Goal: Task Accomplishment & Management: Use online tool/utility

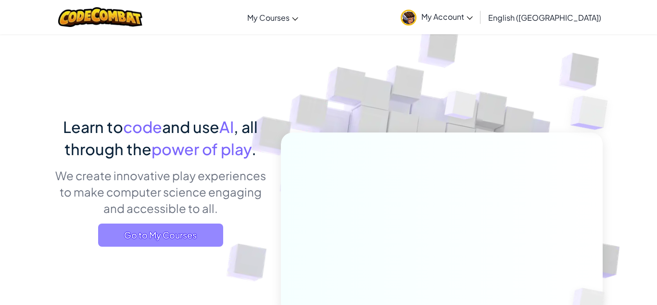
click at [191, 231] on span "Go to My Courses" at bounding box center [160, 234] width 125 height 23
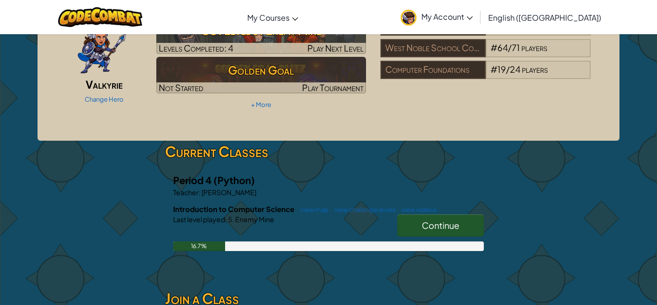
scroll to position [53, 0]
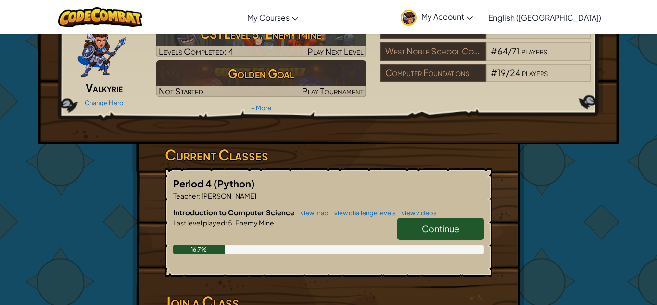
click at [447, 223] on span "Continue" at bounding box center [441, 228] width 38 height 11
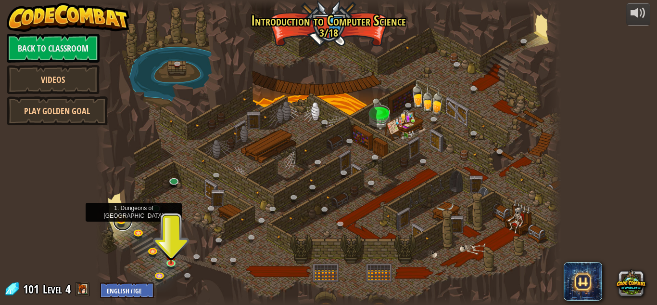
click at [125, 218] on link at bounding box center [122, 220] width 19 height 19
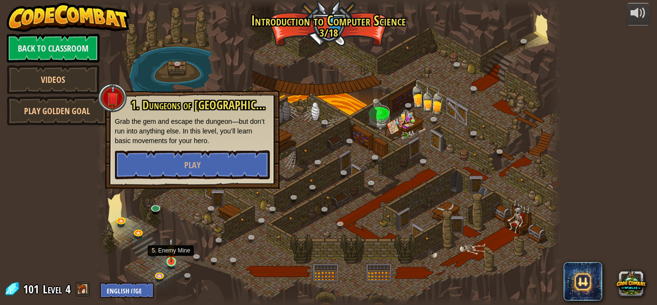
click at [172, 259] on img at bounding box center [171, 249] width 11 height 25
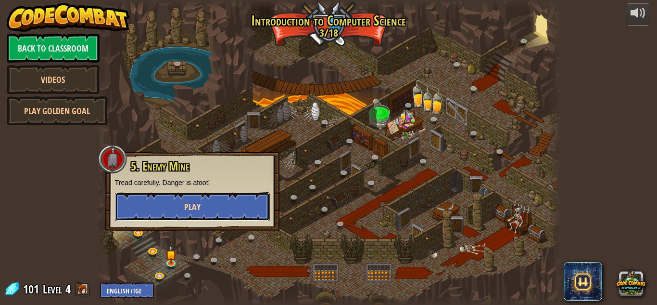
click at [197, 209] on span "Play" at bounding box center [192, 207] width 16 height 12
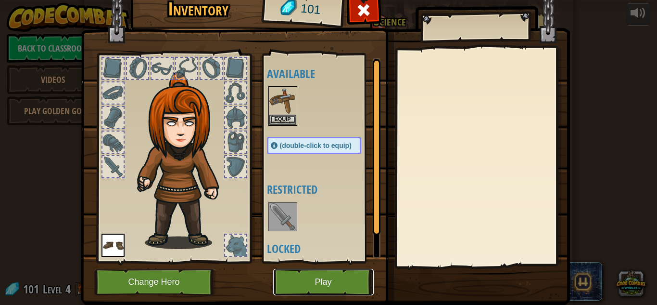
click at [289, 290] on button "Play" at bounding box center [323, 282] width 101 height 26
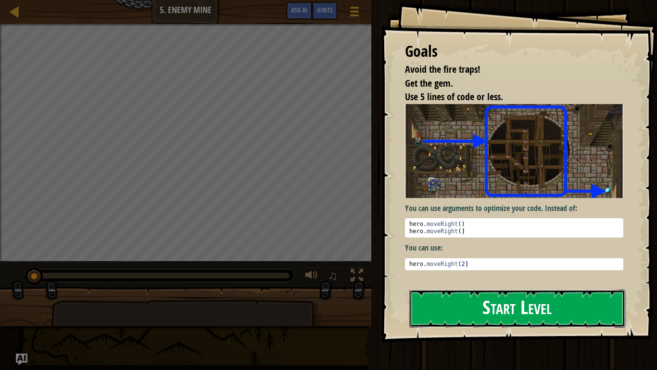
click at [500, 304] on button "Start Level" at bounding box center [518, 308] width 216 height 38
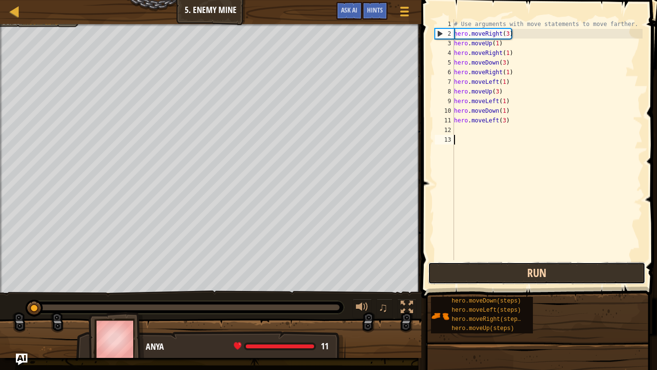
click at [499, 277] on button "Run" at bounding box center [537, 273] width 218 height 22
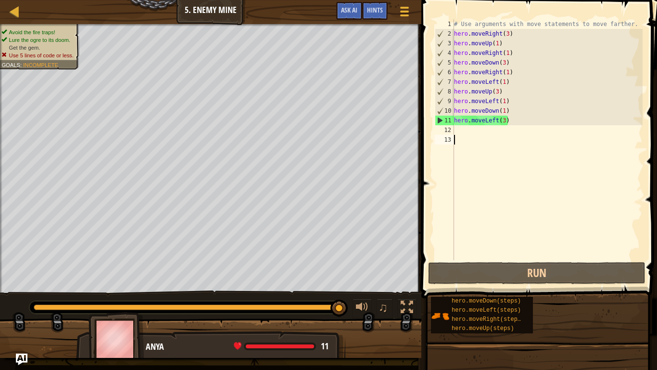
click at [504, 120] on div "# Use arguments with move statements to move farther. hero . moveRight ( 3 ) he…" at bounding box center [547, 149] width 191 height 260
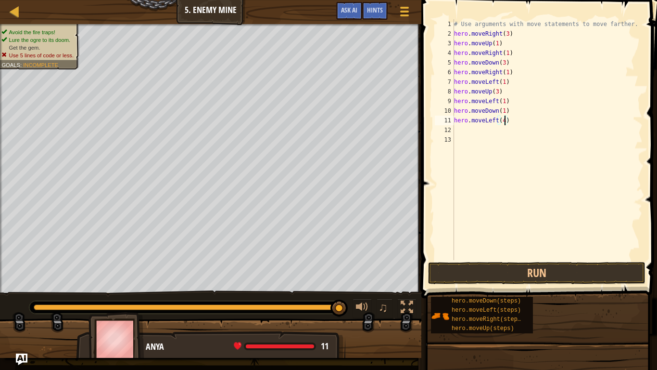
scroll to position [4, 7]
click at [548, 278] on button "Run" at bounding box center [537, 273] width 218 height 22
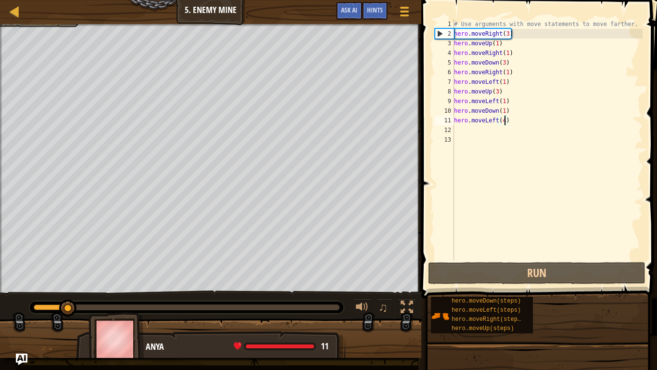
click at [308, 304] on div "0:31.3 Now: 0:03.9 Max: 0:34.9" at bounding box center [187, 307] width 306 height 6
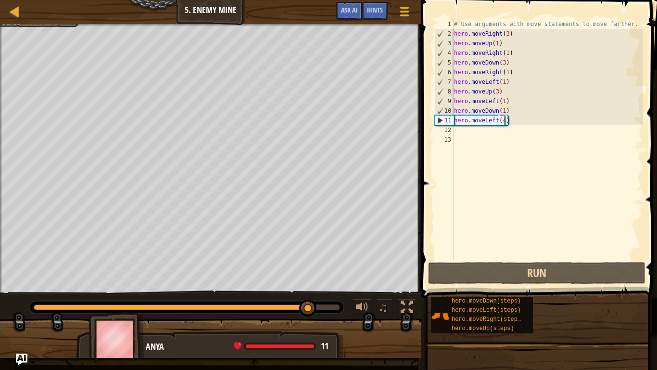
click at [271, 304] on div at bounding box center [171, 307] width 275 height 6
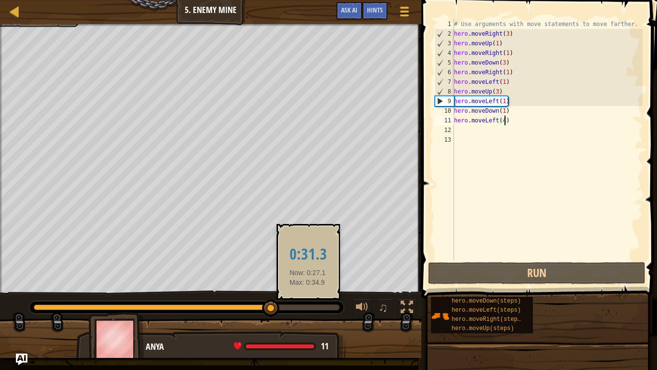
click at [308, 304] on div at bounding box center [187, 307] width 306 height 6
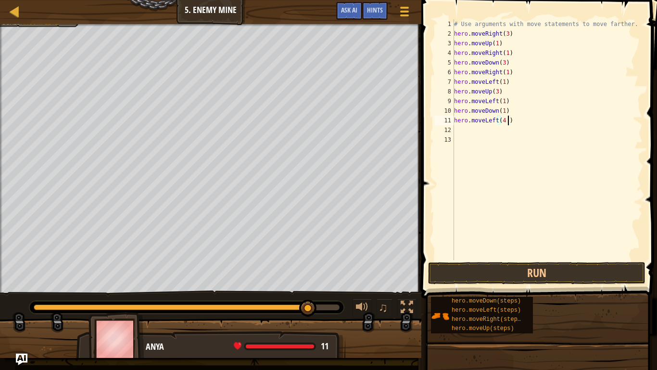
click at [17, 304] on div "♫" at bounding box center [211, 304] width 422 height 29
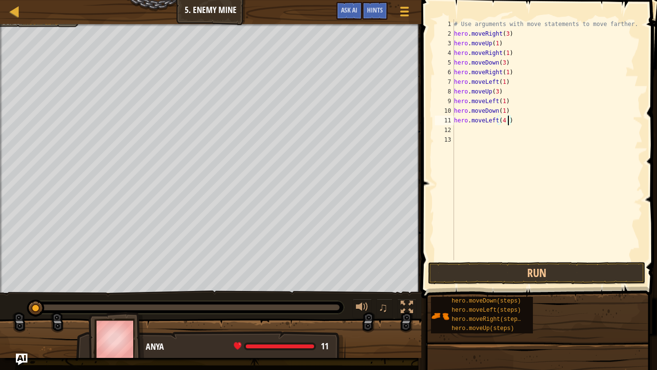
click at [36, 304] on div at bounding box center [35, 307] width 2 height 6
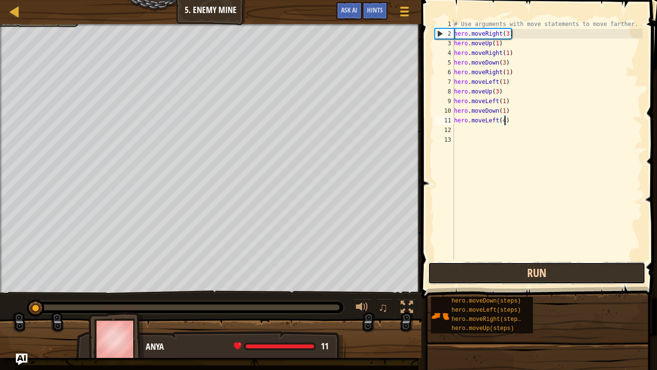
click at [541, 266] on button "Run" at bounding box center [537, 273] width 218 height 22
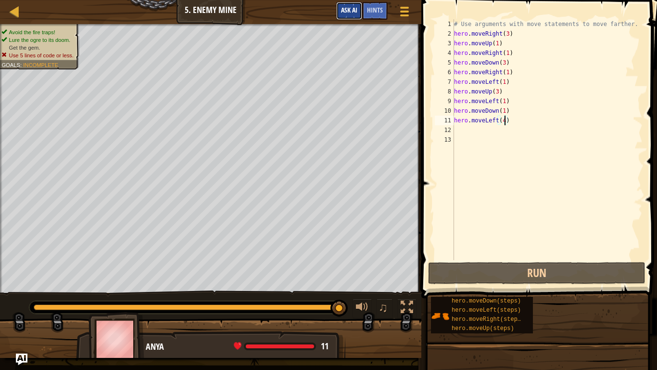
click at [351, 12] on span "Ask AI" at bounding box center [349, 9] width 16 height 9
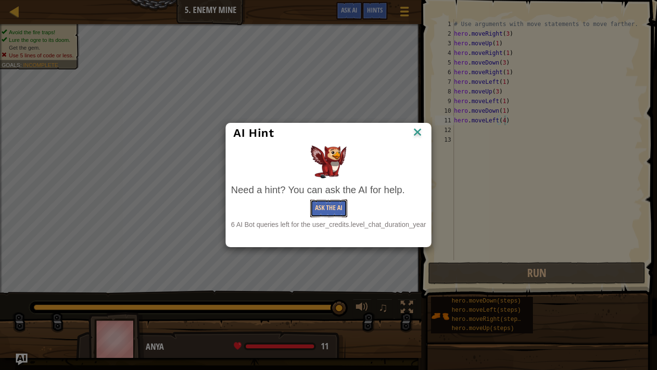
click at [344, 203] on button "Ask the AI" at bounding box center [328, 208] width 37 height 18
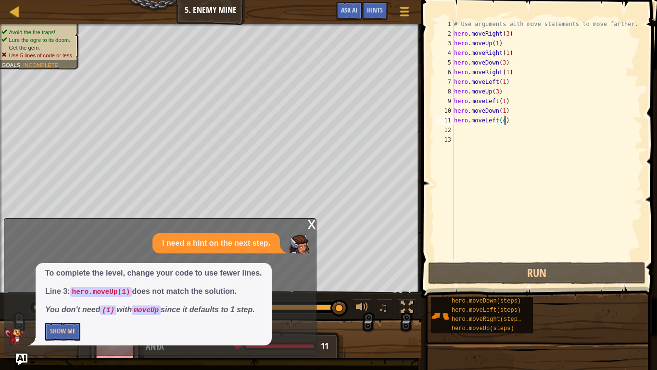
click at [499, 43] on div "# Use arguments with move statements to move farther. hero . moveRight ( 3 ) he…" at bounding box center [547, 149] width 191 height 260
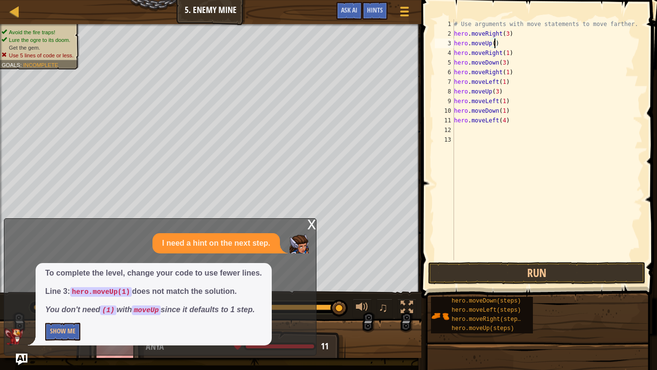
scroll to position [4, 6]
click at [311, 220] on div "x" at bounding box center [312, 223] width 9 height 10
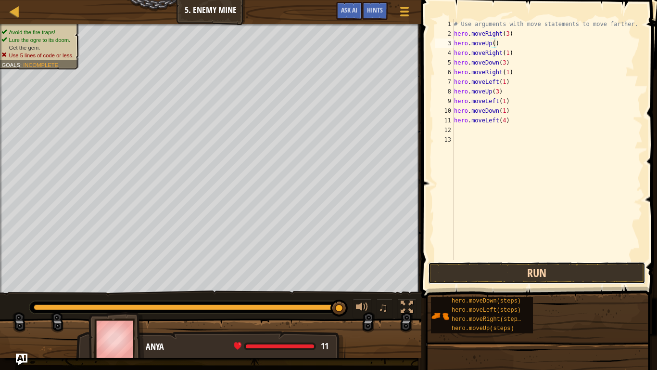
click at [459, 269] on button "Run" at bounding box center [537, 273] width 218 height 22
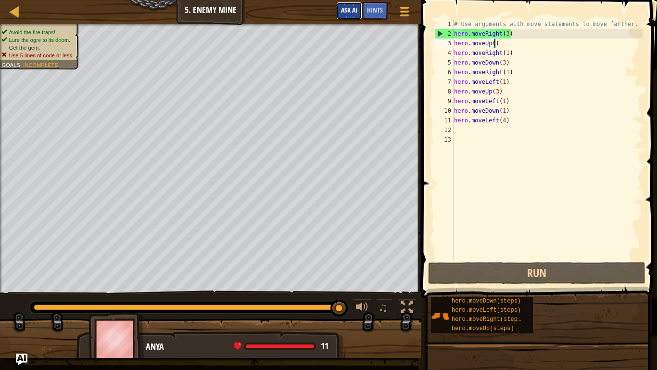
click at [345, 11] on span "Ask AI" at bounding box center [349, 9] width 16 height 9
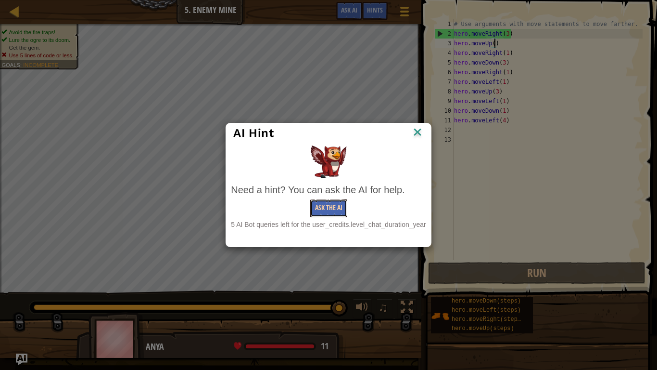
click at [326, 209] on button "Ask the AI" at bounding box center [328, 208] width 37 height 18
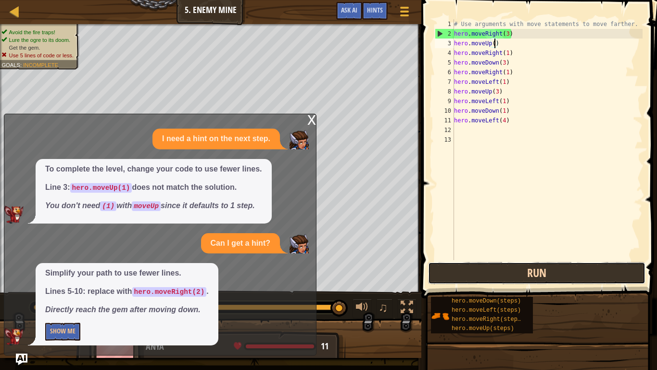
click at [502, 274] on button "Run" at bounding box center [537, 273] width 218 height 22
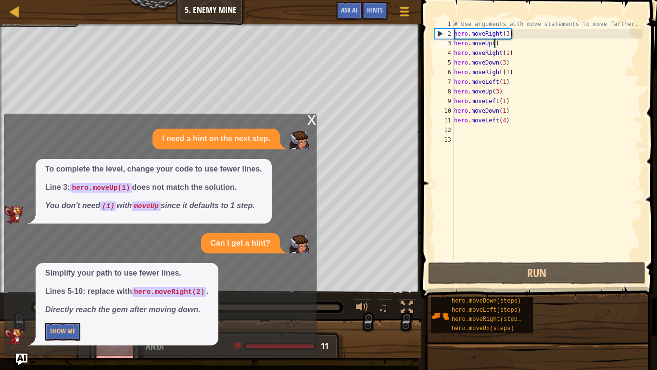
click at [311, 121] on div "x" at bounding box center [312, 119] width 9 height 10
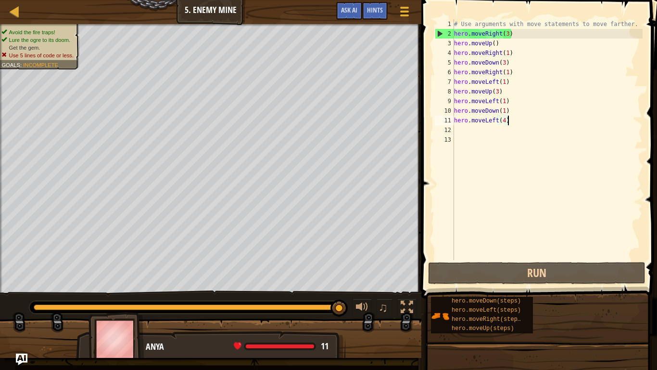
click at [514, 124] on div "# Use arguments with move statements to move farther. hero . moveRight ( 3 ) he…" at bounding box center [547, 149] width 191 height 260
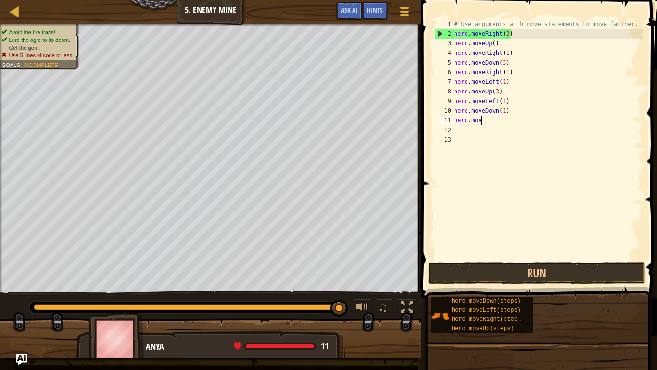
scroll to position [4, 1]
type textarea "h"
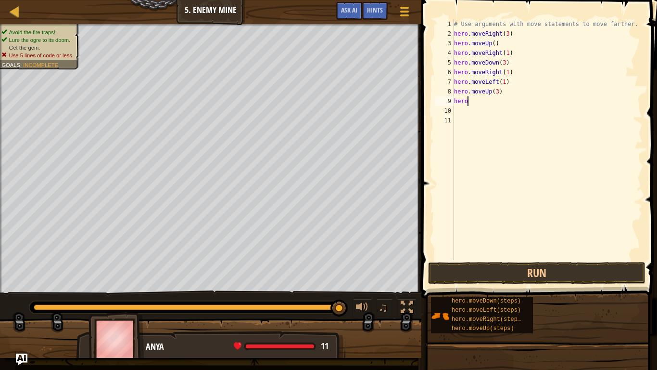
type textarea "h"
click at [518, 275] on button "Run" at bounding box center [537, 273] width 218 height 22
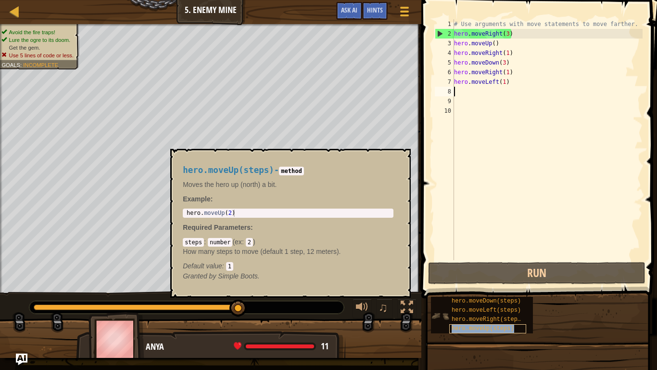
click at [463, 304] on span "hero.moveUp(steps)" at bounding box center [483, 328] width 63 height 7
type textarea "hero.moveUp(2)"
drag, startPoint x: 187, startPoint y: 213, endPoint x: 234, endPoint y: 211, distance: 47.7
click at [234, 211] on div "hero . moveUp ( 2 )" at bounding box center [288, 220] width 207 height 22
click at [458, 90] on div "# Use arguments with move statements to move farther. hero . moveRight ( 3 ) he…" at bounding box center [547, 149] width 191 height 260
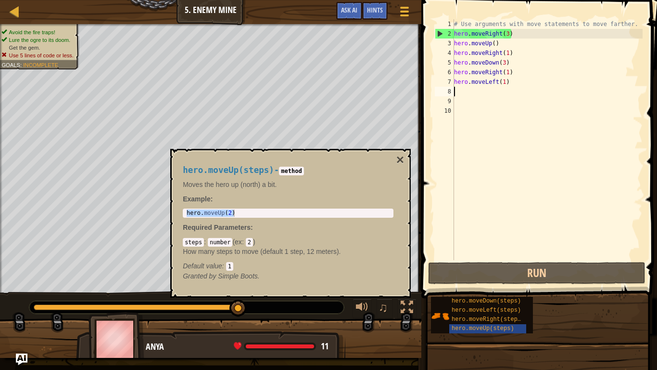
paste textarea "hero.moveUp(2)"
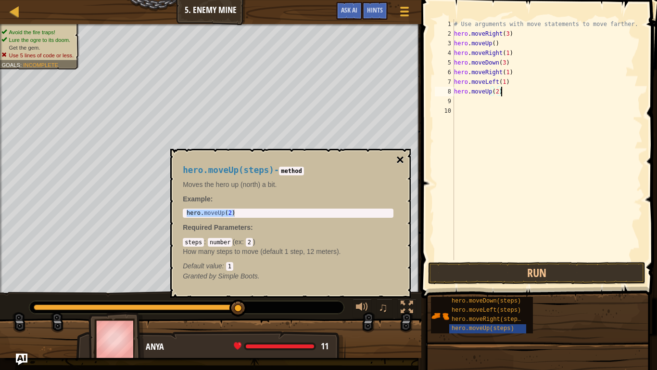
click at [397, 159] on button "×" at bounding box center [401, 159] width 8 height 13
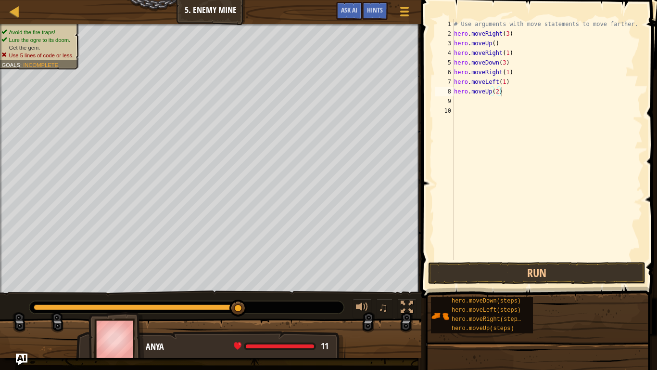
click at [497, 91] on div "# Use arguments with move statements to move farther. hero . moveRight ( 3 ) he…" at bounding box center [547, 149] width 191 height 260
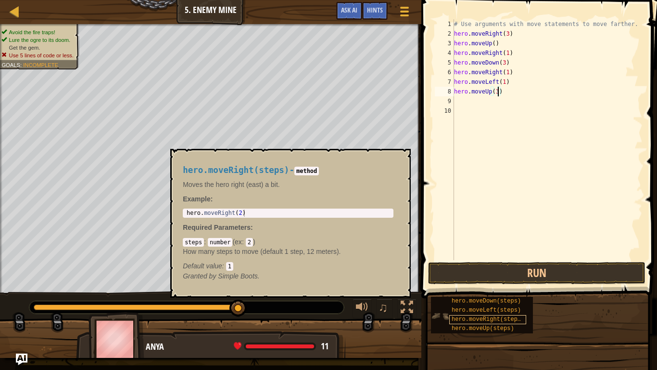
type textarea "hero.moveUp(3)"
click at [456, 304] on span "hero.moveRight(steps)" at bounding box center [488, 319] width 73 height 7
type textarea "hero.moveRight(2)"
drag, startPoint x: 184, startPoint y: 211, endPoint x: 244, endPoint y: 216, distance: 60.3
click at [244, 216] on div "hero . moveRight ( 2 )" at bounding box center [288, 220] width 207 height 22
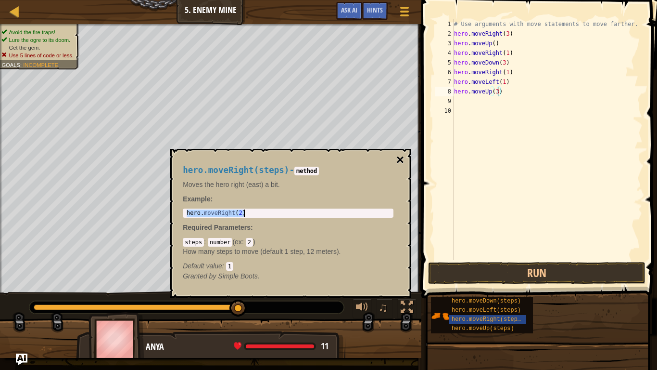
click at [398, 153] on button "×" at bounding box center [401, 159] width 8 height 13
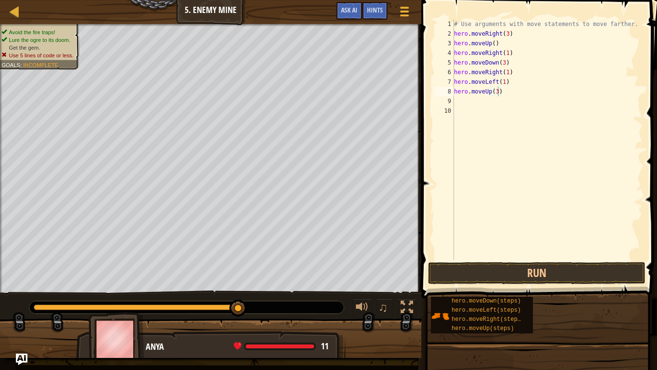
click at [503, 94] on div "# Use arguments with move statements to move farther. hero . moveRight ( 3 ) he…" at bounding box center [547, 149] width 191 height 260
type textarea "h"
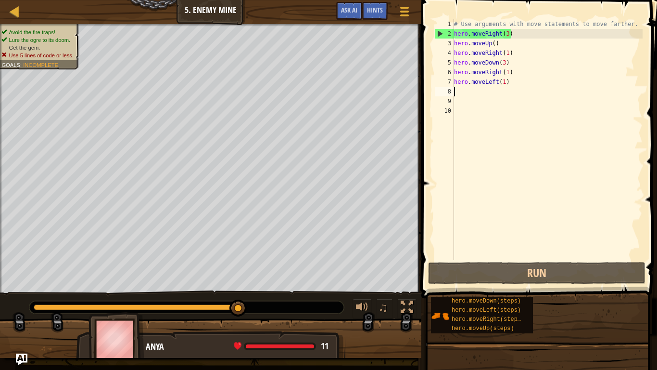
click at [481, 259] on div "# Use arguments with move statements to move farther. hero . moveRight ( 3 ) he…" at bounding box center [547, 149] width 191 height 260
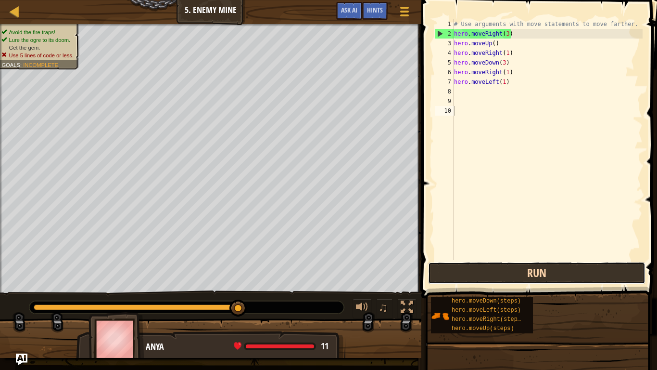
click at [478, 268] on button "Run" at bounding box center [537, 273] width 218 height 22
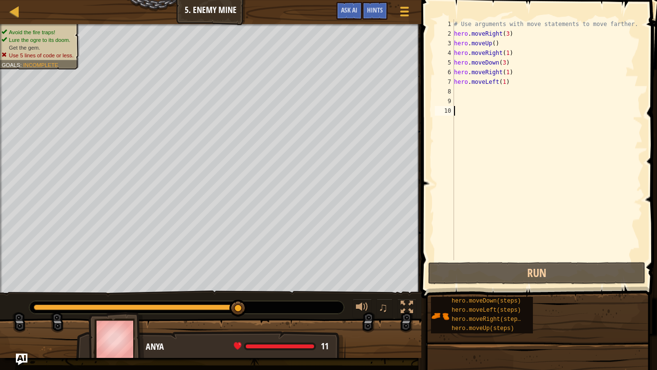
click at [499, 83] on div "# Use arguments with move statements to move farther. hero . moveRight ( 3 ) he…" at bounding box center [547, 149] width 191 height 260
click at [508, 81] on div "# Use arguments with move statements to move farther. hero . moveRight ( 3 ) he…" at bounding box center [547, 149] width 191 height 260
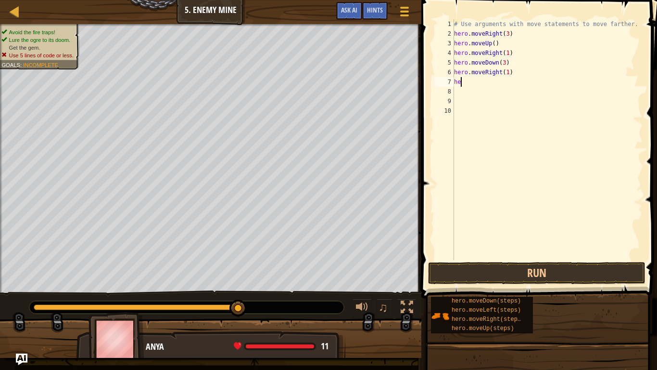
type textarea "h"
click at [509, 74] on div "# Use arguments with move statements to move farther. hero . moveRight ( 3 ) he…" at bounding box center [547, 149] width 191 height 260
type textarea "hero.moveRight(2)"
click at [493, 270] on button "Run" at bounding box center [537, 273] width 218 height 22
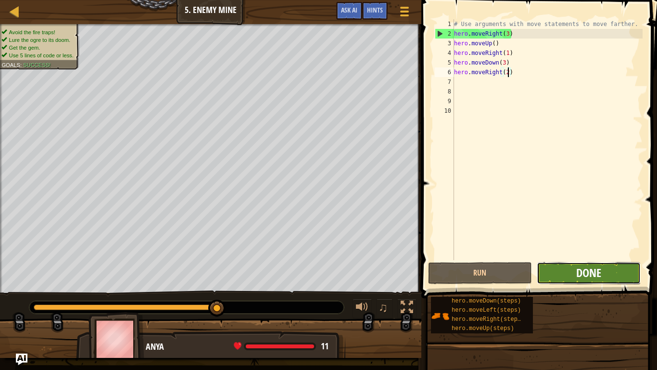
click at [582, 270] on span "Done" at bounding box center [589, 272] width 25 height 15
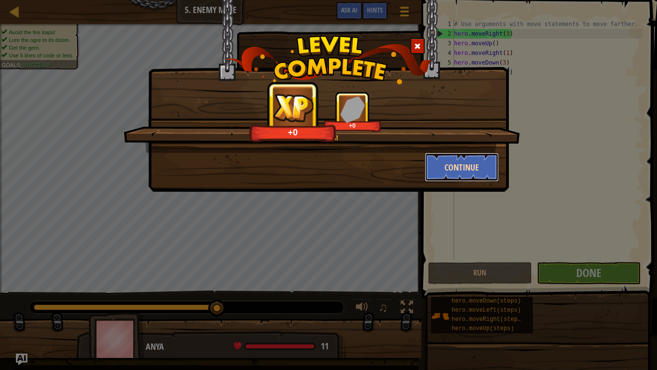
click at [434, 174] on button "Continue" at bounding box center [462, 167] width 75 height 29
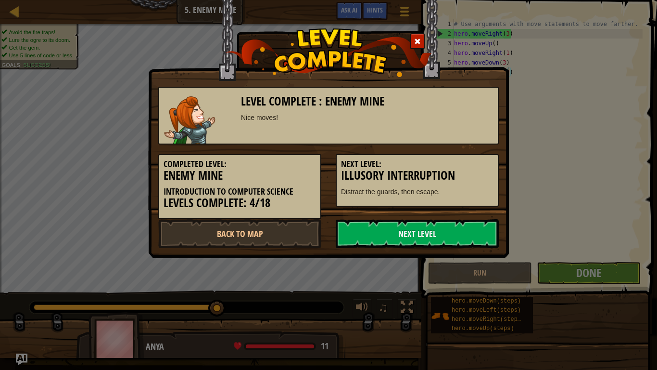
click at [447, 170] on h3 "Illusory Interruption" at bounding box center [417, 175] width 153 height 13
click at [424, 242] on link "Next Level" at bounding box center [417, 233] width 163 height 29
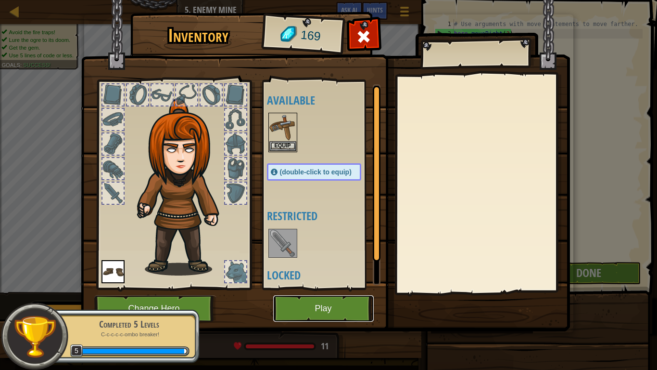
click at [346, 304] on button "Play" at bounding box center [323, 308] width 101 height 26
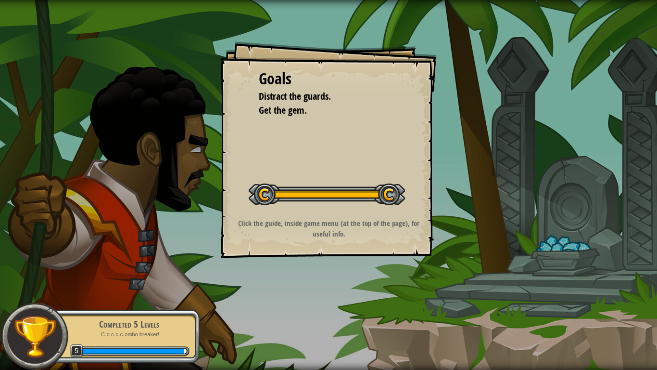
click at [346, 304] on div "Goals Distract the guards. Get the gem. Start Level Error loading from server. …" at bounding box center [328, 185] width 657 height 370
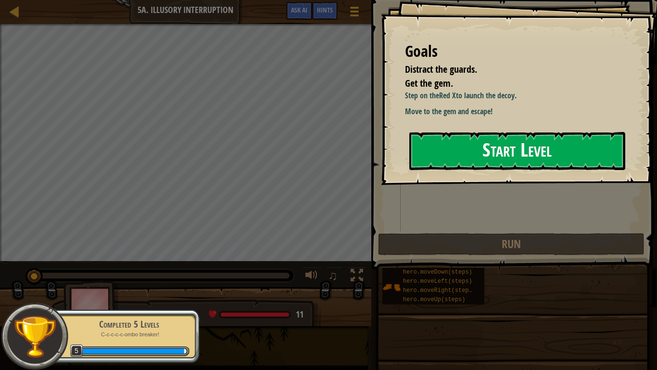
click at [474, 143] on button "Start Level" at bounding box center [518, 151] width 216 height 38
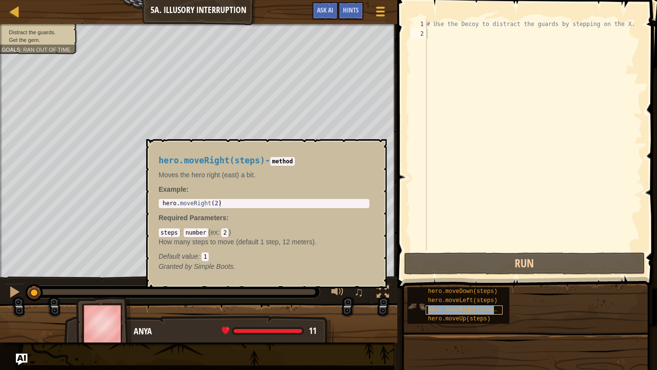
click at [438, 304] on span "hero.moveRight(steps)" at bounding box center [464, 309] width 73 height 7
type textarea "hero.moveRight(2)"
drag, startPoint x: 160, startPoint y: 202, endPoint x: 223, endPoint y: 206, distance: 62.7
click at [223, 206] on div "hero . moveRight ( 2 )" at bounding box center [264, 211] width 207 height 22
click at [435, 39] on div "# Use the Decoy to distract the guards by stepping on the X." at bounding box center [534, 144] width 218 height 250
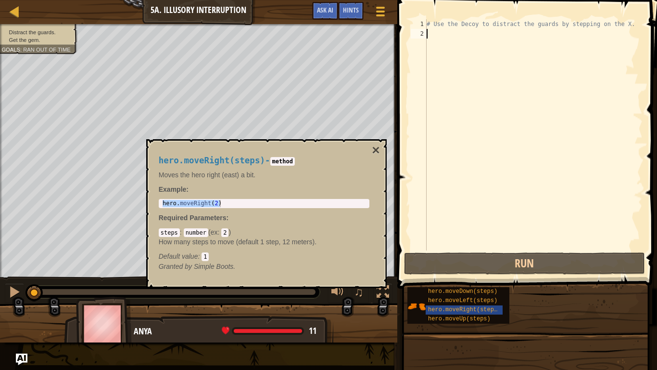
paste textarea "hero.moveRight(2)"
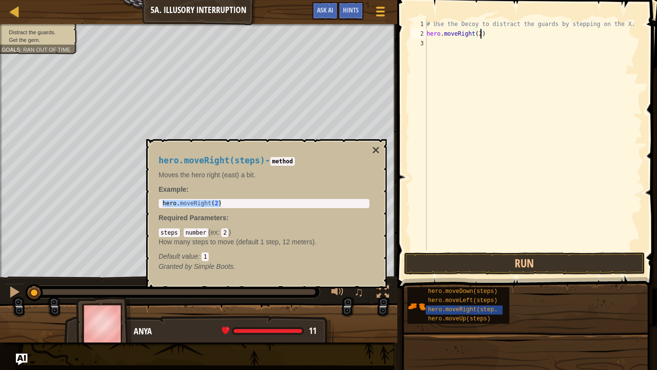
click at [482, 35] on div "# Use the Decoy to distract the guards by stepping on the X. hero . moveRight (…" at bounding box center [534, 144] width 218 height 250
click at [373, 152] on button "×" at bounding box center [376, 149] width 8 height 13
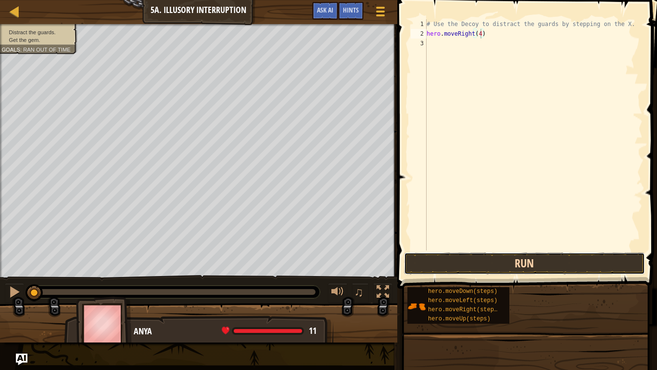
click at [410, 262] on button "Run" at bounding box center [524, 263] width 241 height 22
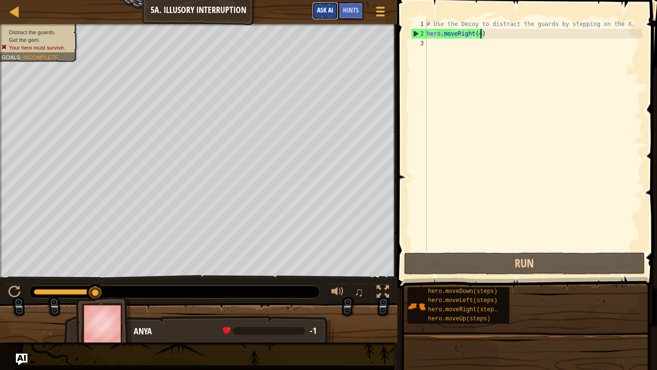
click at [328, 15] on button "Ask AI" at bounding box center [325, 11] width 26 height 18
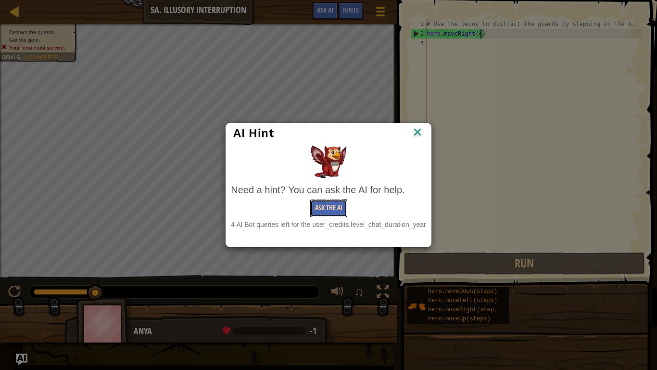
click at [335, 200] on button "Ask the AI" at bounding box center [328, 208] width 37 height 18
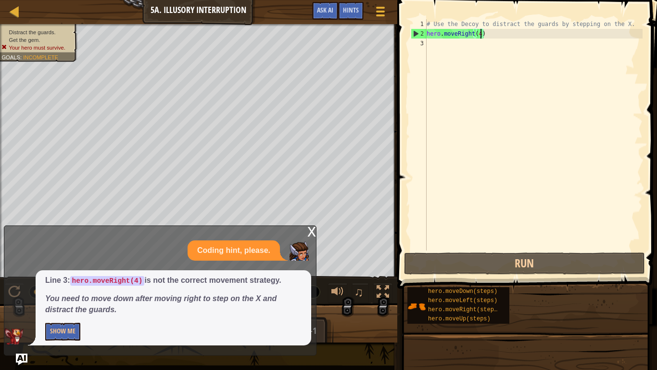
click at [309, 227] on div "x" at bounding box center [312, 231] width 9 height 10
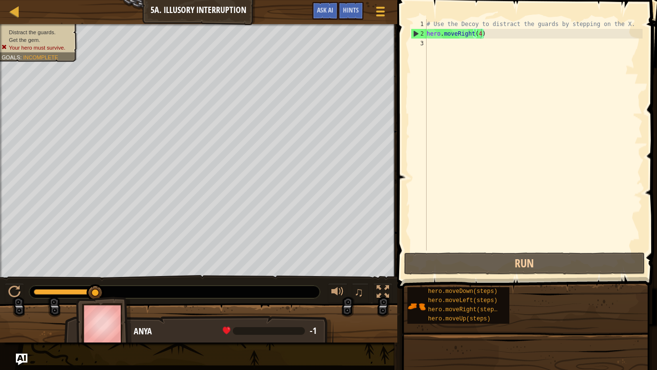
click at [480, 34] on div "# Use the Decoy to distract the guards by stepping on the X. hero . moveRight (…" at bounding box center [534, 144] width 218 height 250
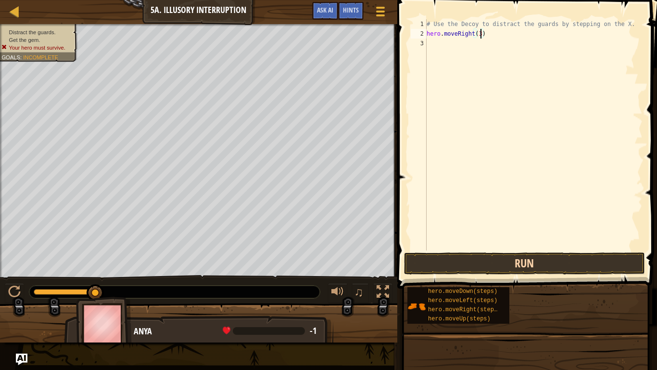
type textarea "hero.moveRight(3)"
click at [543, 271] on button "Run" at bounding box center [524, 263] width 241 height 22
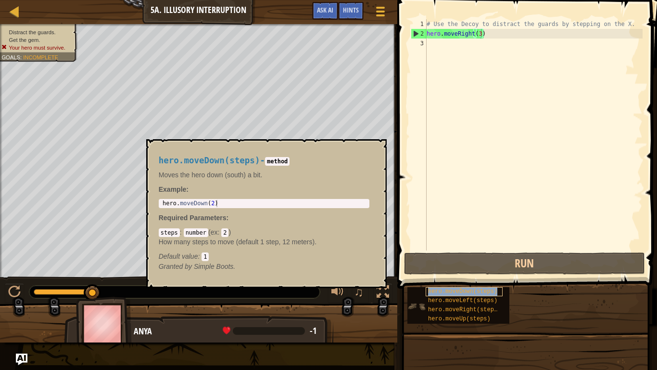
click at [434, 295] on div "hero.moveDown(steps)" at bounding box center [464, 291] width 77 height 9
click at [160, 202] on div "1 hero . moveDown ( 2 ) ההההההההההההההההההההההההההההההההההההההההההההההההההההההה…" at bounding box center [264, 203] width 211 height 9
type textarea "hero.moveDown(2)"
drag, startPoint x: 162, startPoint y: 203, endPoint x: 218, endPoint y: 204, distance: 55.8
click at [218, 204] on div "hero . moveDown ( 2 )" at bounding box center [264, 211] width 207 height 22
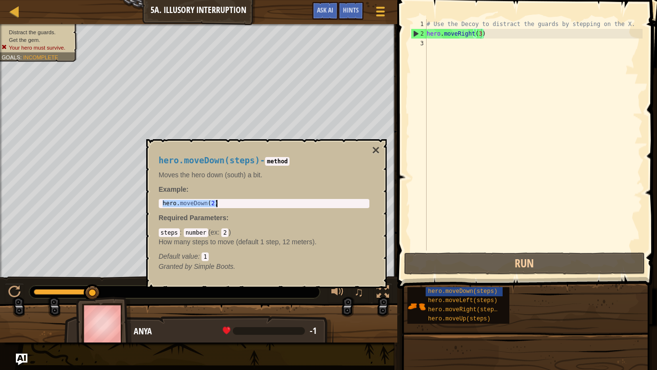
click at [432, 46] on div "# Use the Decoy to distract the guards by stepping on the X. hero . moveRight (…" at bounding box center [534, 144] width 218 height 250
paste textarea "hero.moveDown(2)"
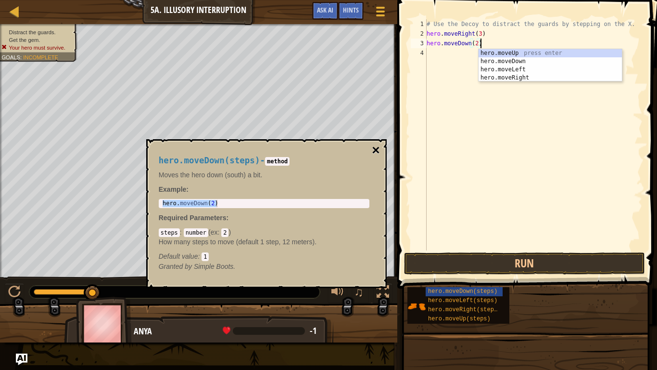
click at [377, 150] on button "×" at bounding box center [376, 149] width 8 height 13
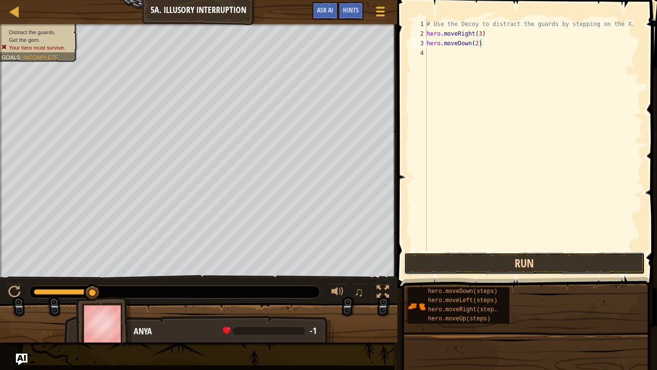
click at [455, 263] on button "Run" at bounding box center [524, 263] width 241 height 22
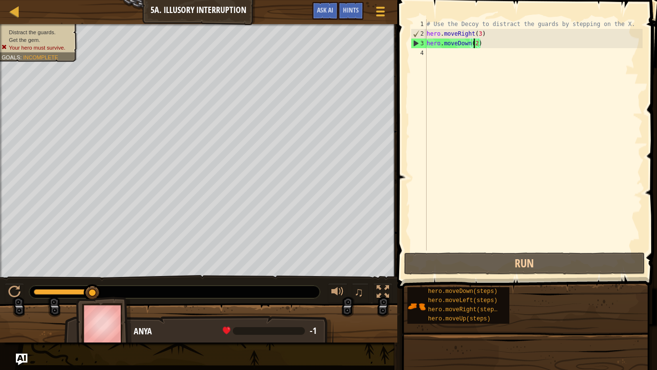
click at [476, 44] on div "# Use the Decoy to distract the guards by stepping on the X. hero . moveRight (…" at bounding box center [534, 144] width 218 height 250
click at [478, 45] on div "# Use the Decoy to distract the guards by stepping on the X. hero . moveRight (…" at bounding box center [534, 144] width 218 height 250
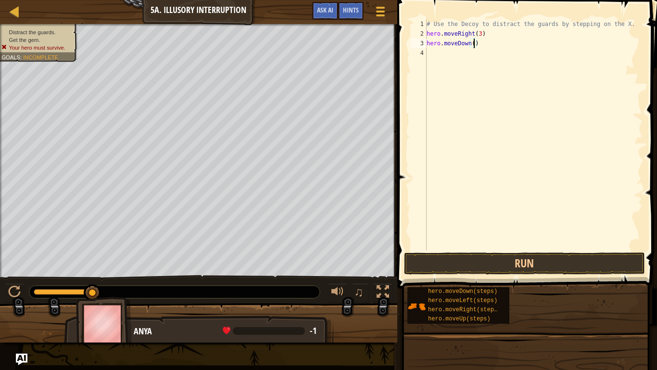
click at [479, 44] on div "# Use the Decoy to distract the guards by stepping on the X. hero . moveRight (…" at bounding box center [534, 144] width 218 height 250
type textarea "h"
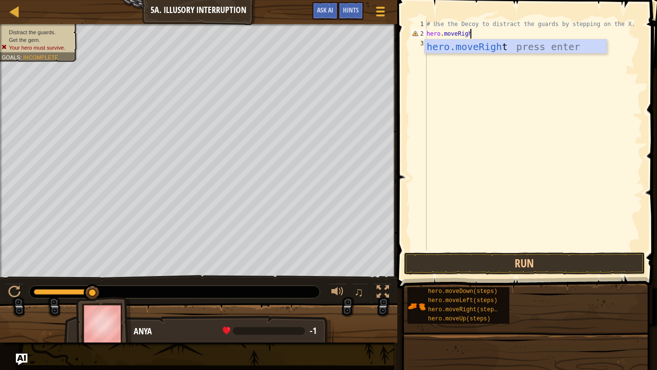
type textarea "hero.moveRight"
click at [515, 43] on div "hero.moveRight press enter" at bounding box center [516, 60] width 182 height 43
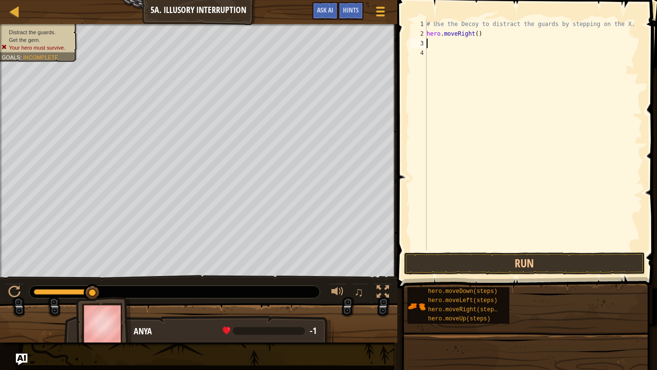
scroll to position [4, 0]
click at [477, 36] on div "# Use the Decoy to distract the guards by stepping on the X. hero . moveRight (…" at bounding box center [534, 144] width 218 height 250
type textarea "hero.moveRight(1)"
click at [516, 270] on button "Run" at bounding box center [524, 263] width 241 height 22
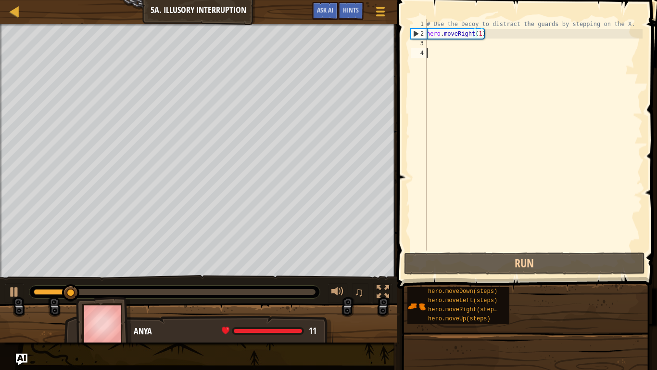
click at [441, 48] on div "# Use the Decoy to distract the guards by stepping on the X. hero . moveRight (…" at bounding box center [534, 144] width 218 height 250
click at [438, 41] on div "# Use the Decoy to distract the guards by stepping on the X. hero . moveRight (…" at bounding box center [534, 144] width 218 height 250
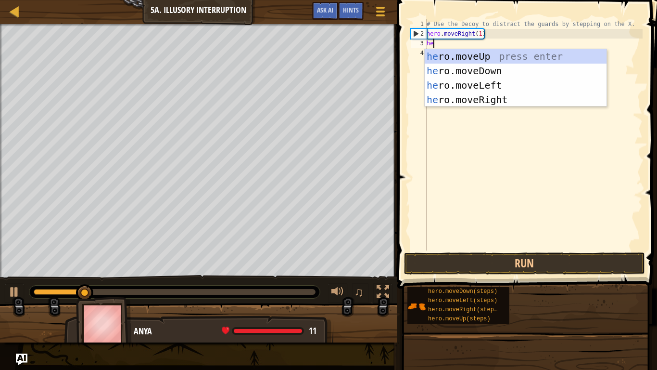
type textarea "her"
click at [450, 64] on div "her o.moveUp press enter her o.moveDown press enter her o.moveLeft press enter …" at bounding box center [516, 92] width 182 height 87
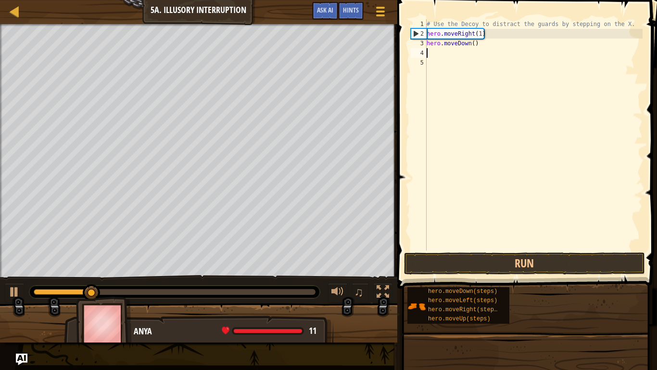
scroll to position [4, 0]
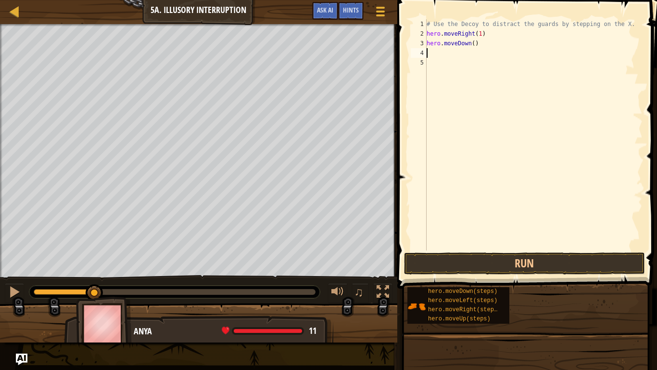
click at [474, 45] on div "# Use the Decoy to distract the guards by stepping on the X. hero . moveRight (…" at bounding box center [534, 144] width 218 height 250
type textarea "hero.moveDown(2)"
click at [517, 266] on button "Run" at bounding box center [524, 263] width 241 height 22
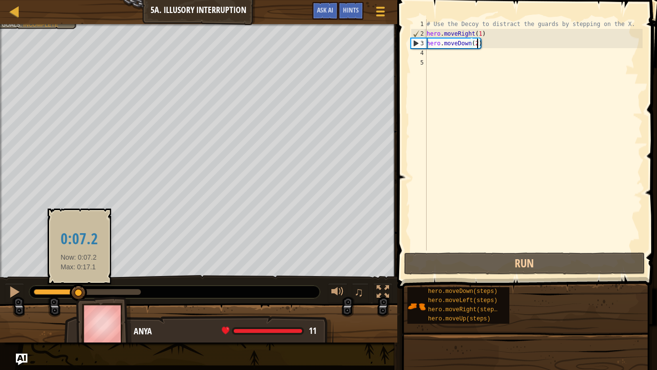
drag, startPoint x: 138, startPoint y: 287, endPoint x: 80, endPoint y: 295, distance: 58.7
click at [80, 295] on div at bounding box center [78, 292] width 17 height 17
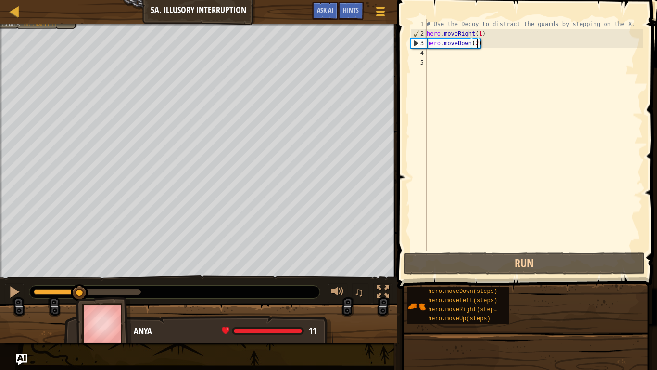
click at [435, 54] on div "# Use the Decoy to distract the guards by stepping on the X. hero . moveRight (…" at bounding box center [534, 144] width 218 height 250
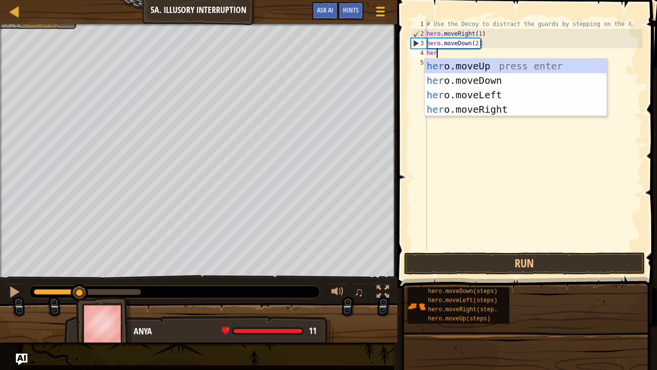
type textarea "hero"
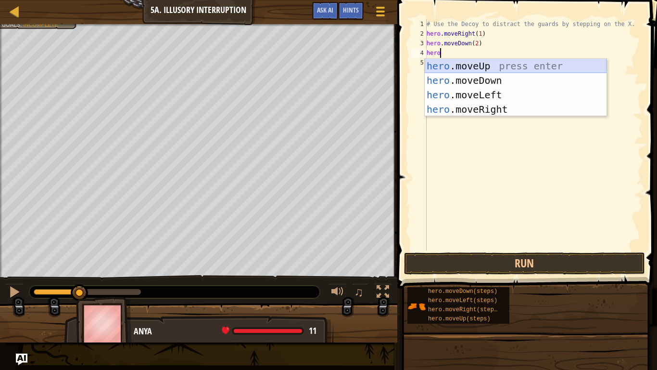
click at [462, 68] on div "hero .moveUp press enter hero .moveDown press enter hero .moveLeft press enter …" at bounding box center [516, 102] width 182 height 87
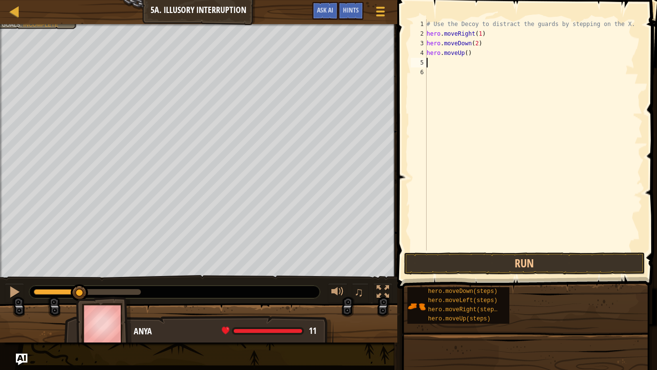
click at [467, 56] on div "# Use the Decoy to distract the guards by stepping on the X. hero . moveRight (…" at bounding box center [534, 144] width 218 height 250
type textarea "hero.moveUp(2)"
click at [429, 63] on div "# Use the Decoy to distract the guards by stepping on the X. hero . moveRight (…" at bounding box center [534, 144] width 218 height 250
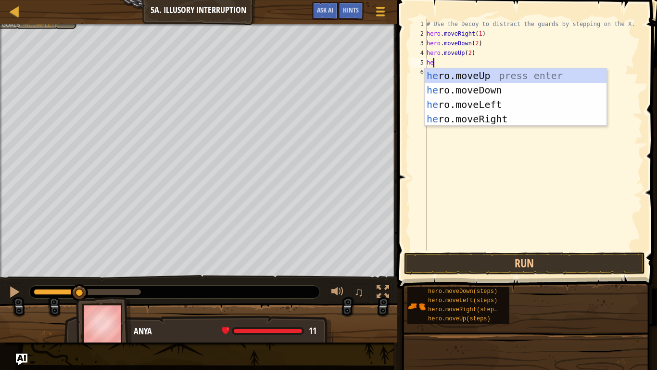
type textarea "her"
click at [462, 123] on div "her o.moveUp press enter her o.moveDown press enter her o.moveLeft press enter …" at bounding box center [516, 111] width 182 height 87
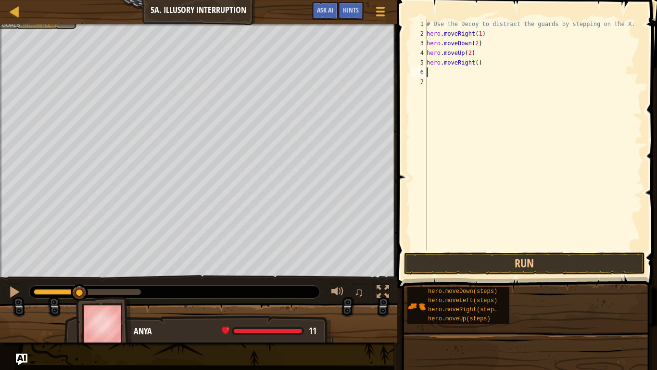
scroll to position [4, 0]
click at [478, 65] on div "# Use the Decoy to distract the guards by stepping on the X. hero . moveRight (…" at bounding box center [534, 144] width 218 height 250
type textarea "hero.moveRight(3)"
click at [545, 267] on button "Run" at bounding box center [524, 263] width 241 height 22
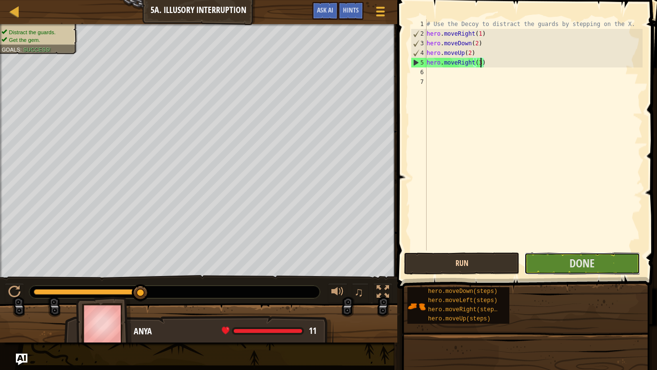
click at [545, 267] on button "Done" at bounding box center [583, 263] width 116 height 22
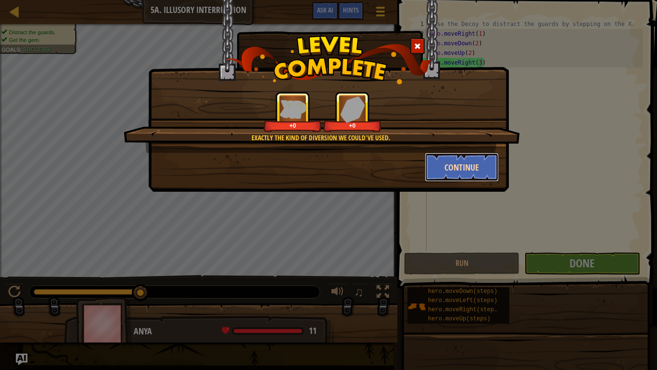
click at [490, 167] on button "Continue" at bounding box center [462, 167] width 75 height 29
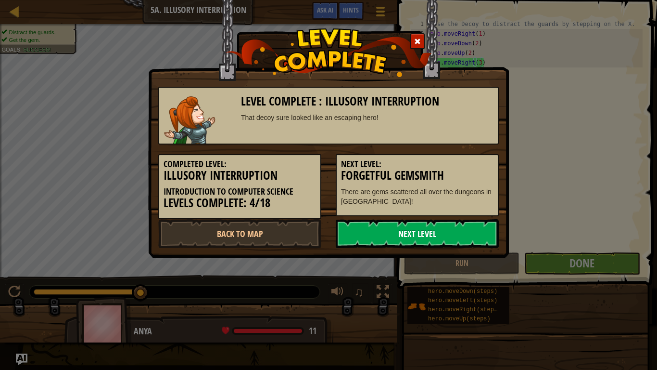
click at [455, 239] on link "Next Level" at bounding box center [417, 233] width 163 height 29
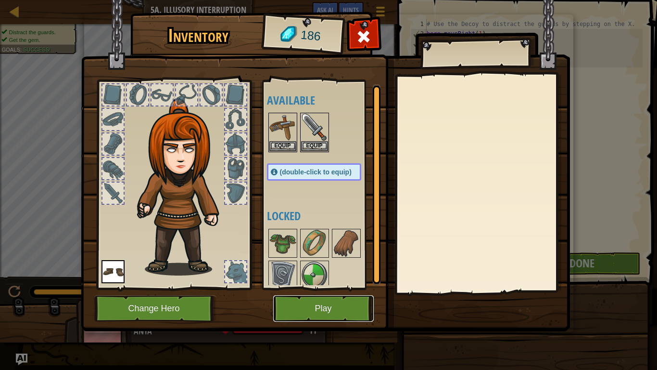
click at [335, 301] on button "Play" at bounding box center [323, 308] width 101 height 26
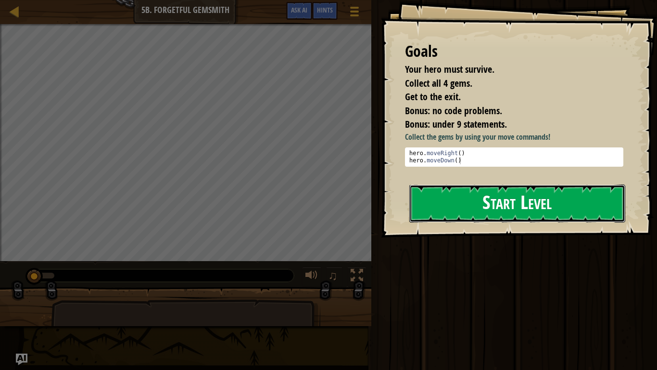
click at [473, 196] on button "Start Level" at bounding box center [518, 203] width 216 height 38
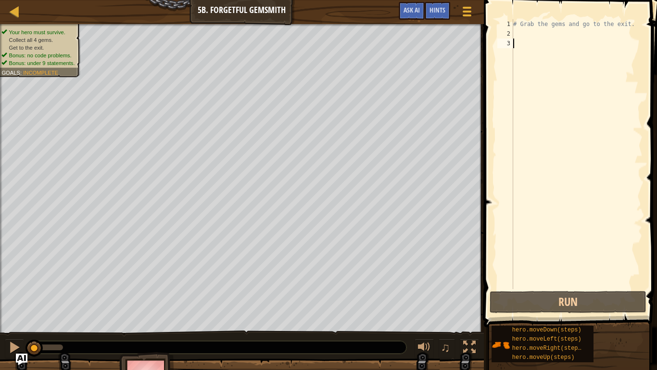
click at [516, 36] on div "# Grab the gems and go to the exit." at bounding box center [577, 163] width 131 height 289
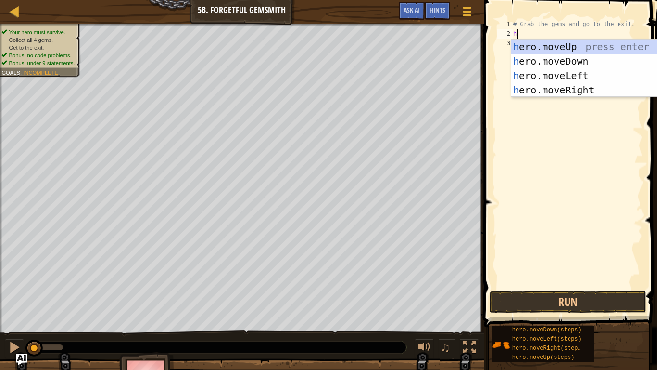
scroll to position [4, 0]
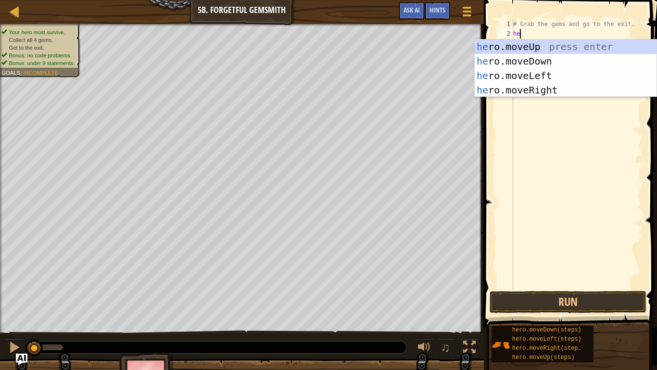
type textarea "her"
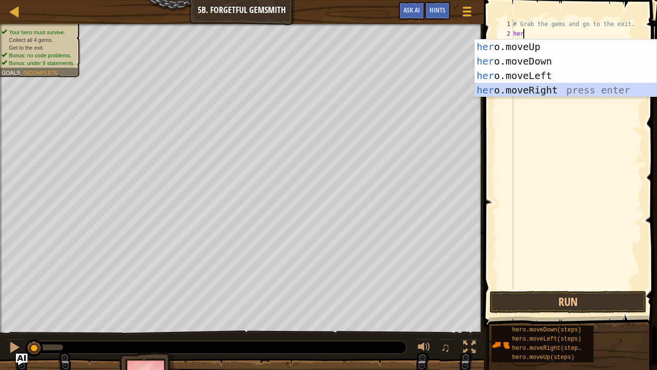
click at [537, 91] on div "her o.moveUp press enter her o.moveDown press enter her o.moveLeft press enter …" at bounding box center [566, 82] width 182 height 87
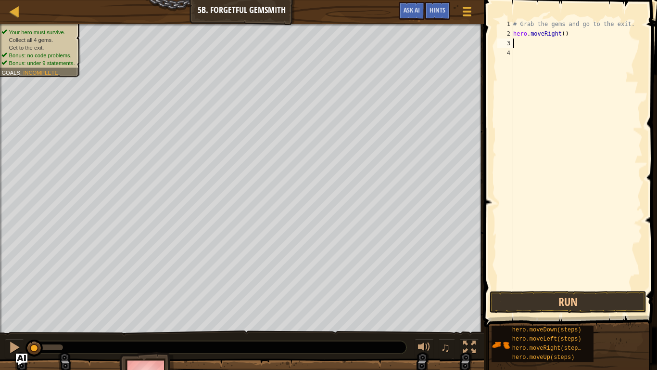
click at [565, 34] on div "# Grab the gems and go to the exit. hero . moveRight ( )" at bounding box center [577, 163] width 131 height 289
type textarea "hero.moveRight(1)"
click at [517, 42] on div "# Grab the gems and go to the exit. hero . moveRight ( 1 )" at bounding box center [577, 163] width 131 height 289
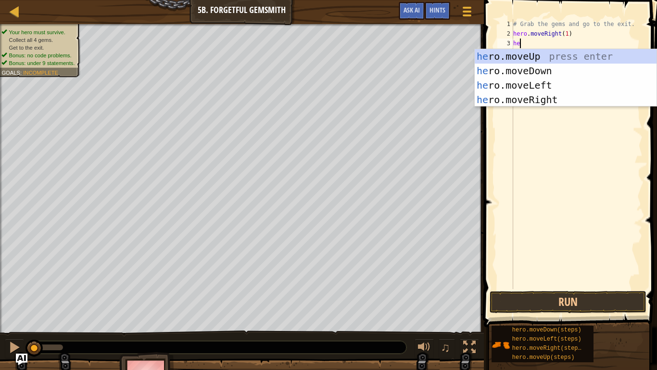
type textarea "her"
click at [525, 70] on div "her o.moveUp press enter her o.moveDown press enter her o.moveLeft press enter …" at bounding box center [566, 92] width 182 height 87
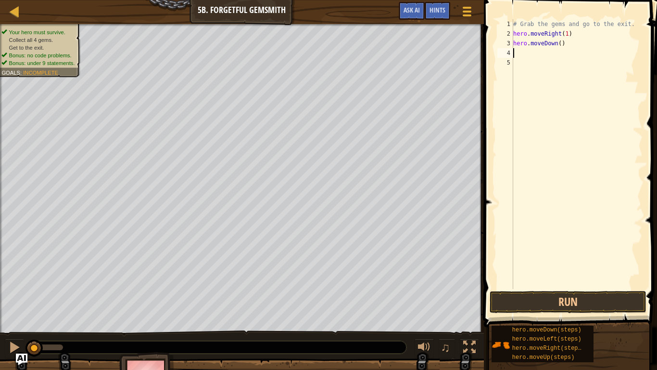
scroll to position [4, 0]
click at [561, 44] on div "# Grab the gems and go to the exit. hero . moveRight ( 1 ) hero . moveDown ( )" at bounding box center [577, 163] width 131 height 289
type textarea "hero.moveDown(1)"
click at [516, 52] on div "# Grab the gems and go to the exit. hero . moveRight ( 1 ) hero . moveDown ( 1 )" at bounding box center [577, 163] width 131 height 289
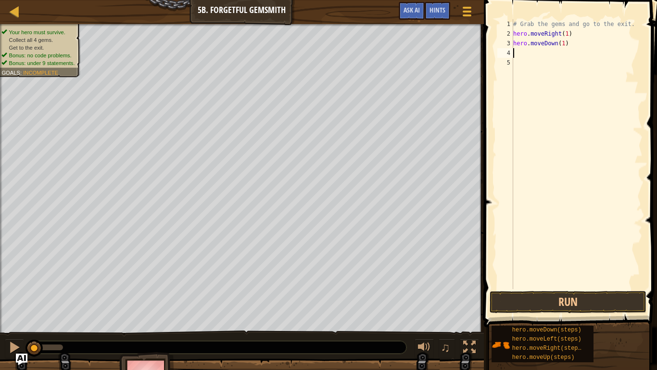
scroll to position [4, 0]
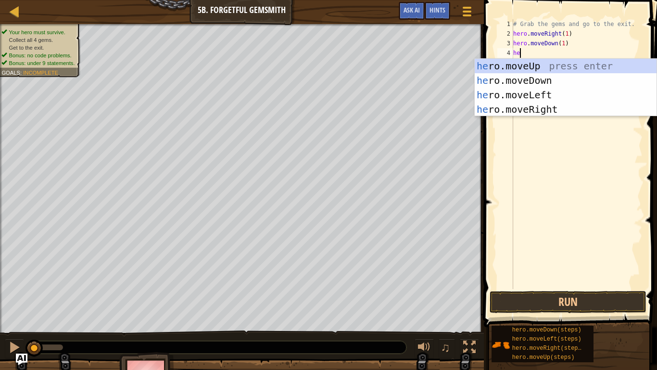
type textarea "her"
click at [524, 107] on div "her o.moveUp press enter her o.moveDown press enter her o.moveLeft press enter …" at bounding box center [566, 102] width 182 height 87
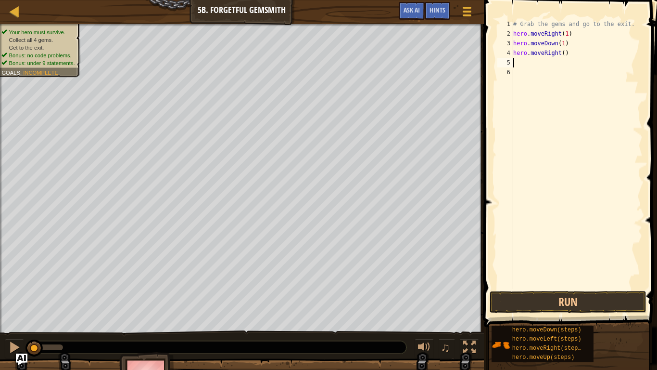
scroll to position [4, 0]
click at [564, 56] on div "# Grab the gems and go to the exit. hero . moveRight ( 1 ) hero . moveDown ( 1 …" at bounding box center [577, 163] width 131 height 289
type textarea "hero.moveRight(2)"
click at [515, 61] on div "# Grab the gems and go to the exit. hero . moveRight ( 1 ) hero . moveDown ( 1 …" at bounding box center [577, 163] width 131 height 289
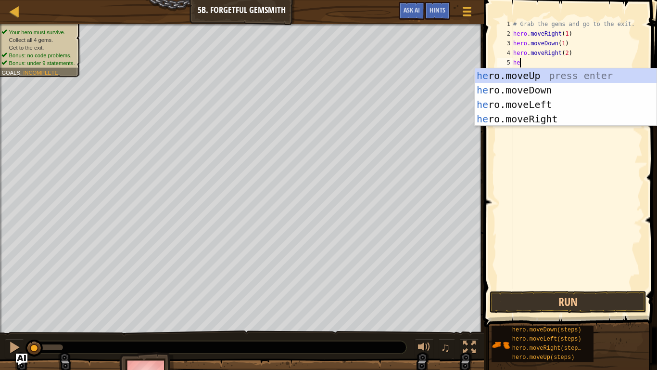
scroll to position [4, 1]
type textarea "her"
click at [527, 78] on div "her o.moveUp press enter her o.moveDown press enter her o.moveLeft press enter …" at bounding box center [566, 111] width 182 height 87
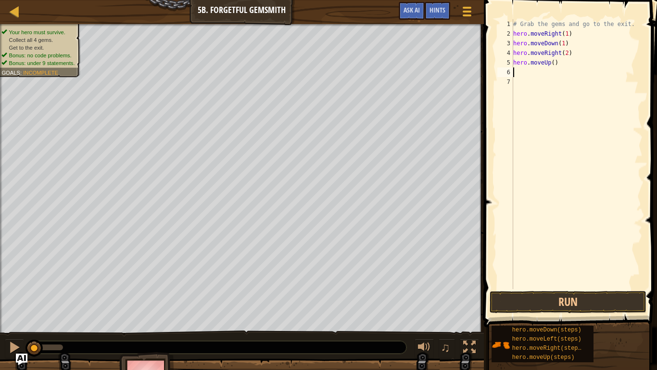
scroll to position [4, 0]
click at [554, 64] on div "# Grab the gems and go to the exit. hero . moveRight ( 1 ) hero . moveDown ( 1 …" at bounding box center [577, 163] width 131 height 289
type textarea "hero.moveUp(1)"
click at [517, 71] on div "# Grab the gems and go to the exit. hero . moveRight ( 1 ) hero . moveDown ( 1 …" at bounding box center [577, 163] width 131 height 289
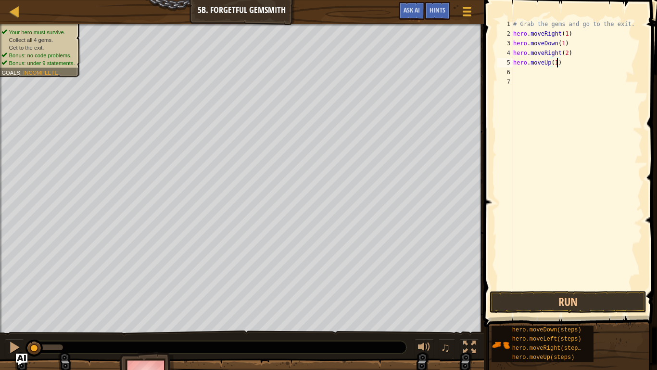
scroll to position [4, 0]
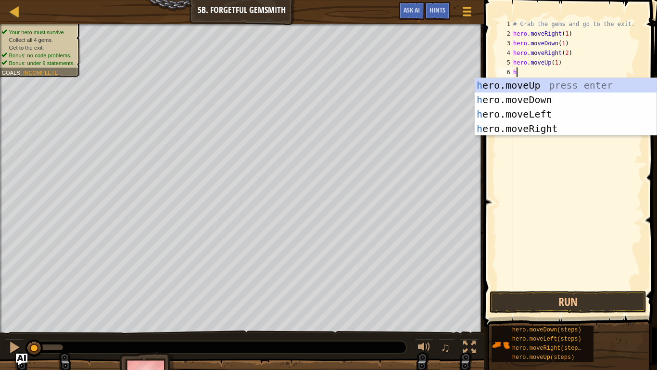
type textarea "her"
click at [533, 127] on div "her o.moveUp press enter her o.moveDown press enter her o.moveLeft press enter …" at bounding box center [566, 121] width 182 height 87
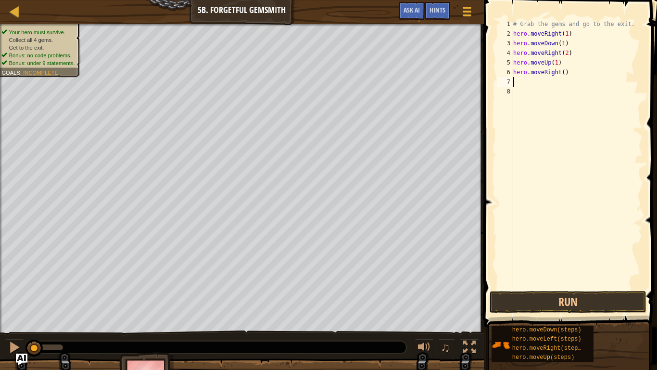
scroll to position [4, 0]
click at [565, 73] on div "# Grab the gems and go to the exit. hero . moveRight ( 1 ) hero . moveDown ( 1 …" at bounding box center [577, 163] width 131 height 289
type textarea "hero.moveRight(2)"
click at [548, 303] on button "Run" at bounding box center [568, 302] width 157 height 22
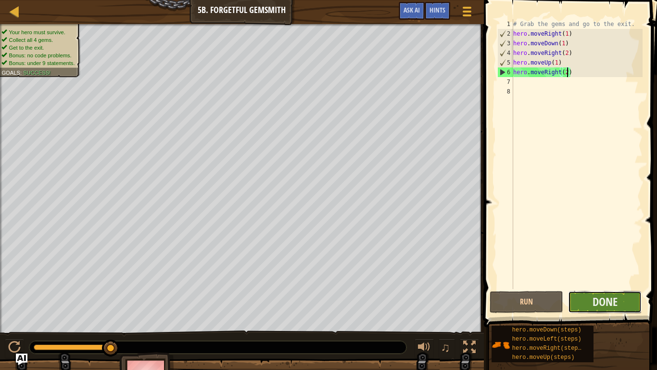
click at [572, 297] on button "Done" at bounding box center [605, 302] width 74 height 22
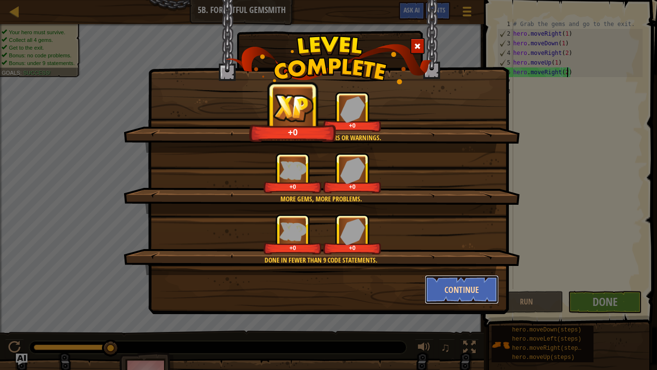
click at [457, 283] on button "Continue" at bounding box center [462, 289] width 75 height 29
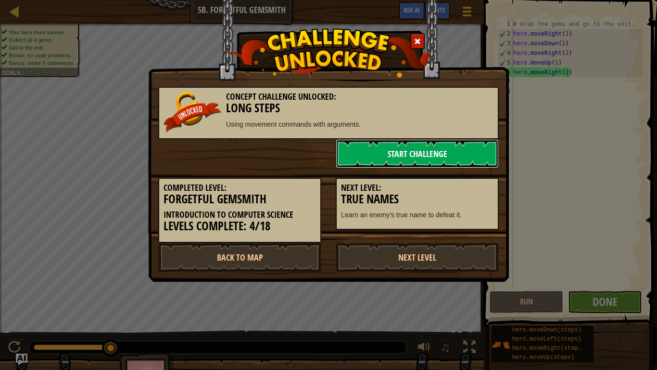
click at [444, 156] on link "Start Challenge" at bounding box center [417, 153] width 163 height 29
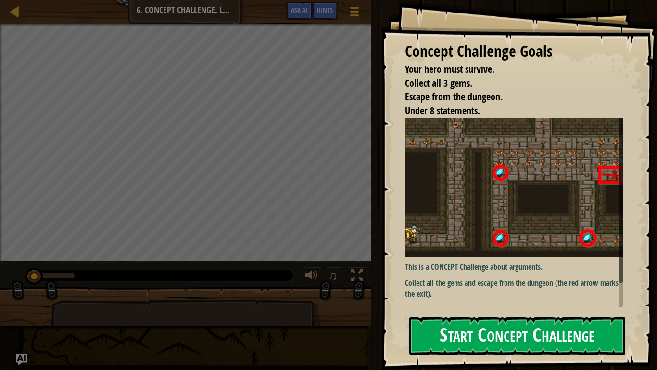
click at [555, 304] on button "Start Concept Challenge" at bounding box center [518, 336] width 216 height 38
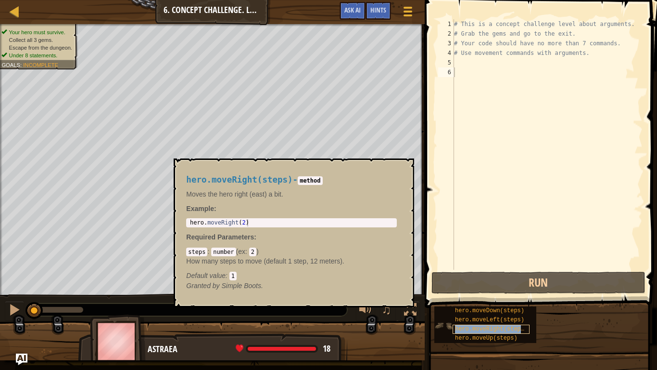
click at [476, 304] on span "hero.moveRight(steps)" at bounding box center [491, 328] width 73 height 7
click at [467, 64] on div "# This is a concept challenge level about arguments. # Grab the gems and go to …" at bounding box center [547, 154] width 191 height 270
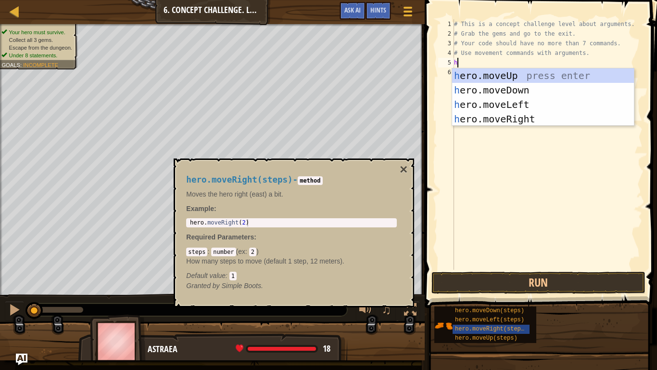
scroll to position [4, 0]
type textarea "her"
click at [492, 116] on div "her o.moveUp press enter her o.moveDown press enter her o.moveLeft press enter …" at bounding box center [543, 111] width 182 height 87
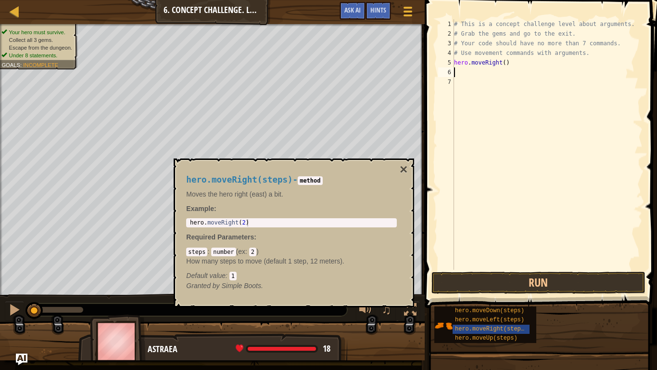
scroll to position [4, 0]
click at [505, 62] on div "# This is a concept challenge level about arguments. # Grab the gems and go to …" at bounding box center [547, 154] width 191 height 270
type textarea "hero.moveRight(1)"
click at [462, 70] on div "# This is a concept challenge level about arguments. # Grab the gems and go to …" at bounding box center [547, 154] width 191 height 270
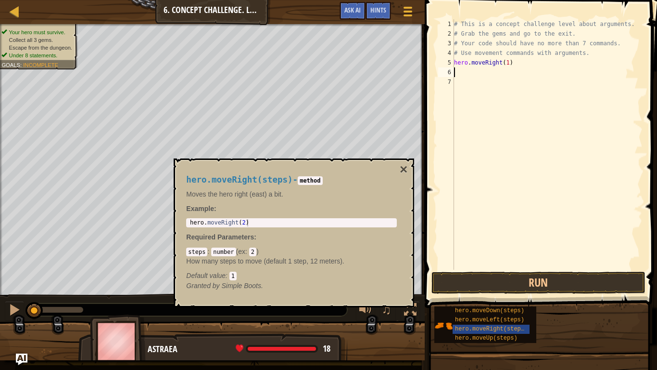
scroll to position [4, 0]
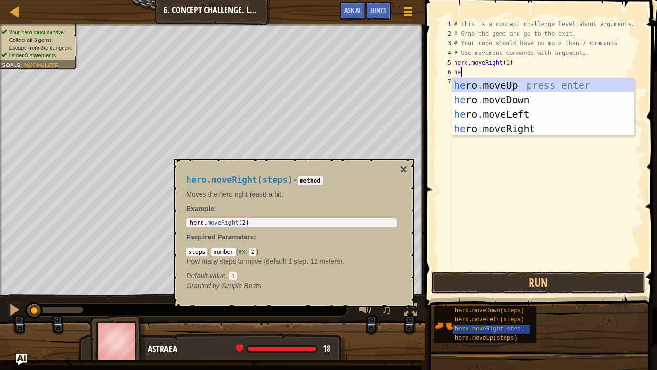
type textarea "her"
click at [489, 83] on div "her o.moveUp press enter her o.moveDown press enter her o.moveLeft press enter …" at bounding box center [543, 121] width 182 height 87
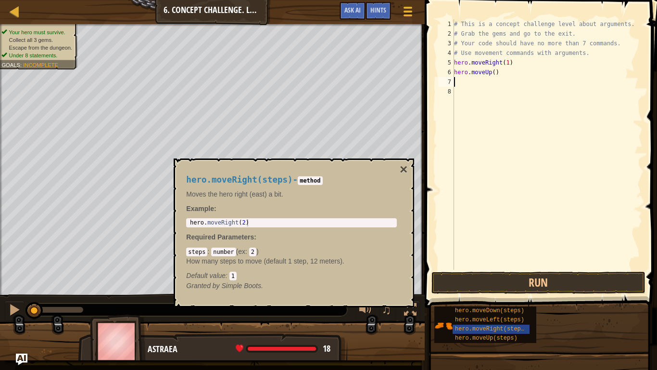
click at [494, 74] on div "# This is a concept challenge level about arguments. # Grab the gems and go to …" at bounding box center [547, 154] width 191 height 270
type textarea "hero.moveUp(3)"
click at [459, 82] on div "# This is a concept challenge level about arguments. # Grab the gems and go to …" at bounding box center [547, 154] width 191 height 270
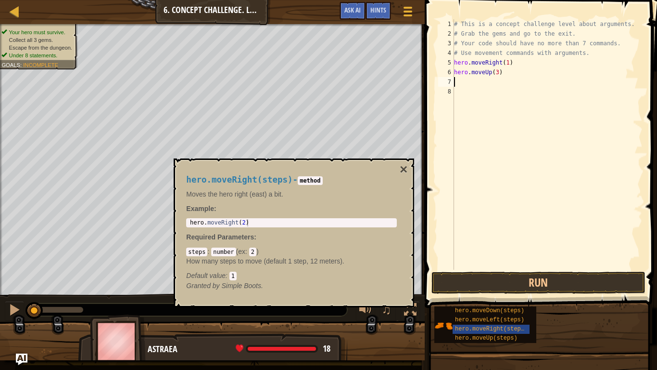
type textarea "g"
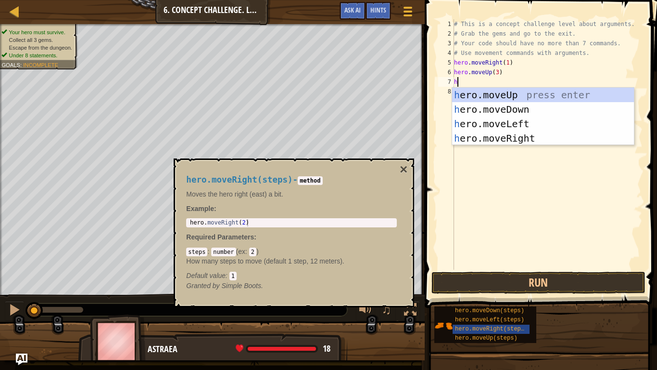
type textarea "her"
click at [515, 134] on div "her o.moveUp press enter her o.moveDown press enter her o.moveLeft press enter …" at bounding box center [543, 131] width 182 height 87
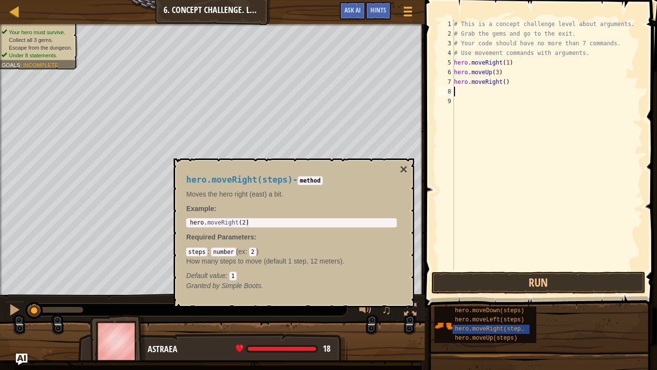
scroll to position [4, 0]
click at [505, 84] on div "# This is a concept challenge level about arguments. # Grab the gems and go to …" at bounding box center [547, 154] width 191 height 270
click at [409, 173] on div "hero.moveRight(steps) - method Moves the hero right (east) a bit. Example : 1 h…" at bounding box center [294, 232] width 241 height 149
click at [403, 168] on button "×" at bounding box center [404, 169] width 8 height 13
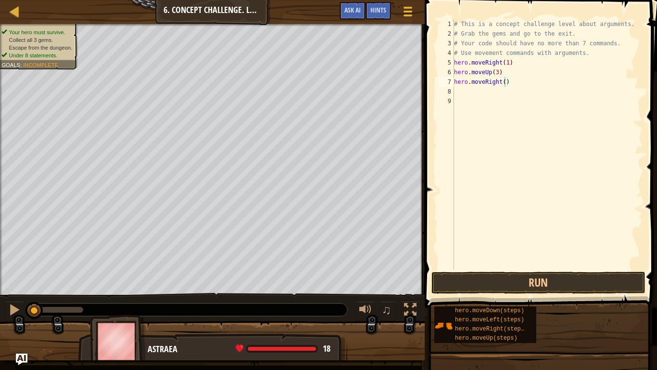
click at [505, 82] on div "# This is a concept challenge level about arguments. # Grab the gems and go to …" at bounding box center [547, 154] width 191 height 270
type textarea "hero.moveRight(2)"
click at [464, 91] on div "# This is a concept challenge level about arguments. # Grab the gems and go to …" at bounding box center [547, 154] width 191 height 270
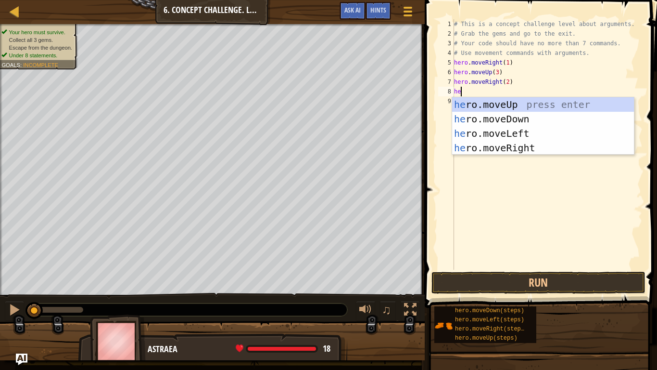
type textarea "her"
click at [495, 120] on div "her o.moveUp press enter her o.moveDown press enter her o.moveLeft press enter …" at bounding box center [543, 140] width 182 height 87
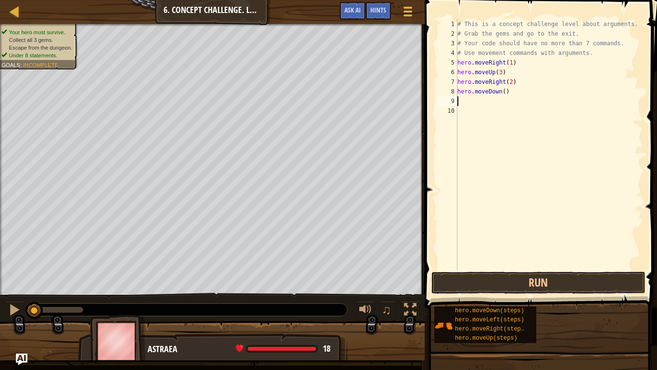
scroll to position [4, 0]
click at [504, 93] on div "# This is a concept challenge level about arguments. # Grab the gems and go to …" at bounding box center [549, 154] width 187 height 270
type textarea "hero.moveDown(3)"
click at [467, 101] on div "# This is a concept challenge level about arguments. # Grab the gems and go to …" at bounding box center [549, 154] width 187 height 270
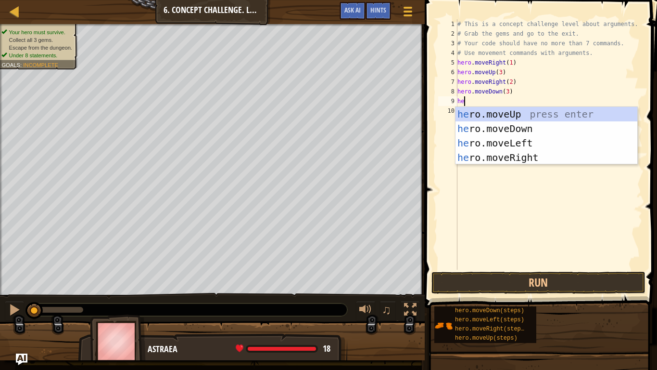
scroll to position [4, 1]
type textarea "her"
click at [491, 153] on div "her o.moveUp press enter her o.moveDown press enter her o.moveLeft press enter …" at bounding box center [547, 150] width 182 height 87
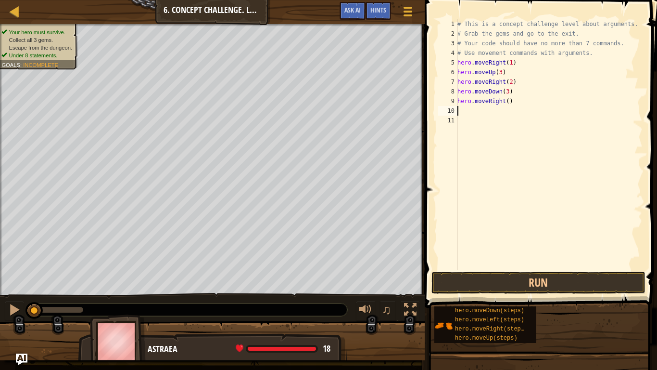
click at [508, 101] on div "# This is a concept challenge level about arguments. # Grab the gems and go to …" at bounding box center [549, 154] width 187 height 270
type textarea "hero.moveRight(1)"
click at [460, 112] on div "# This is a concept challenge level about arguments. # Grab the gems and go to …" at bounding box center [549, 154] width 187 height 270
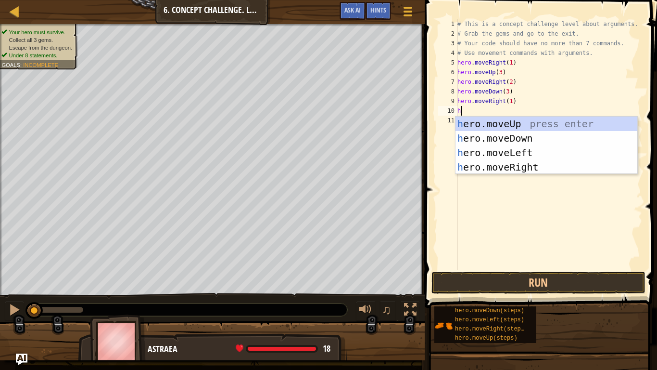
type textarea "her"
click at [486, 125] on div "her o.moveUp press enter her o.moveDown press enter her o.moveLeft press enter …" at bounding box center [547, 159] width 182 height 87
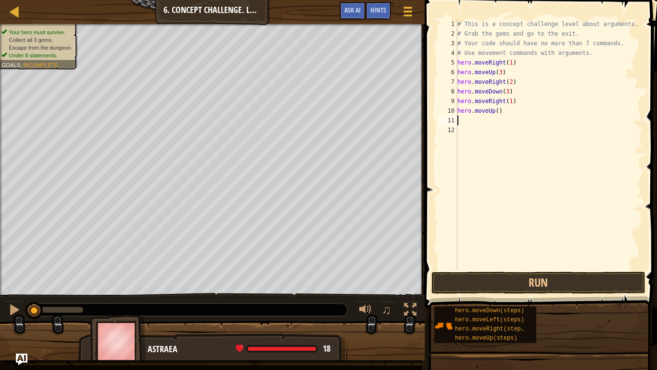
click at [498, 113] on div "# This is a concept challenge level about arguments. # Grab the gems and go to …" at bounding box center [549, 154] width 187 height 270
type textarea "hero.moveUp(2)"
click at [466, 122] on div "# This is a concept challenge level about arguments. # Grab the gems and go to …" at bounding box center [549, 154] width 187 height 270
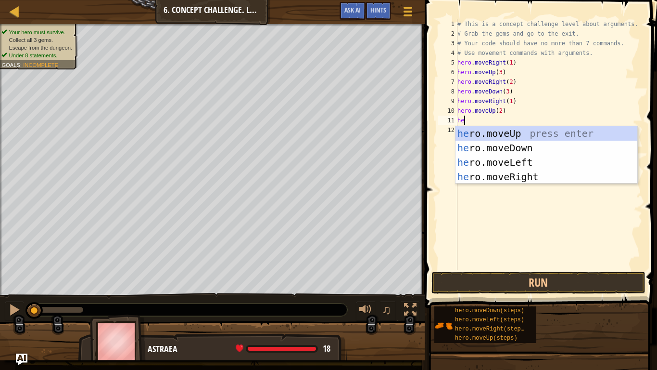
type textarea "her"
click at [498, 179] on div "her o.moveUp press enter her o.moveDown press enter her o.moveLeft press enter …" at bounding box center [547, 169] width 182 height 87
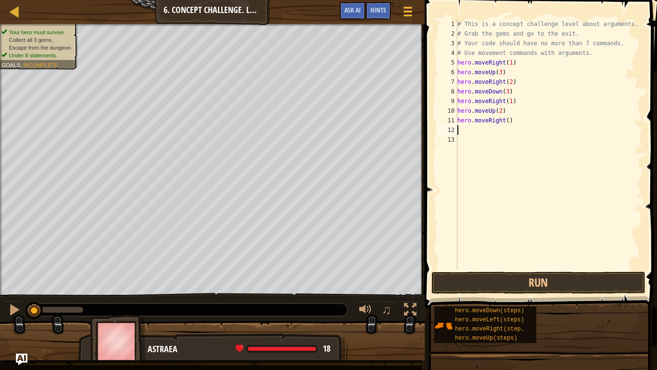
click at [510, 122] on div "# This is a concept challenge level about arguments. # Grab the gems and go to …" at bounding box center [549, 154] width 187 height 270
click at [567, 273] on button "Run" at bounding box center [539, 282] width 214 height 22
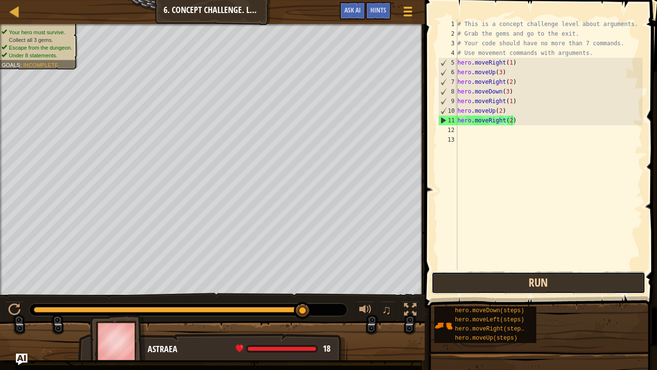
click at [491, 287] on button "Run" at bounding box center [539, 282] width 214 height 22
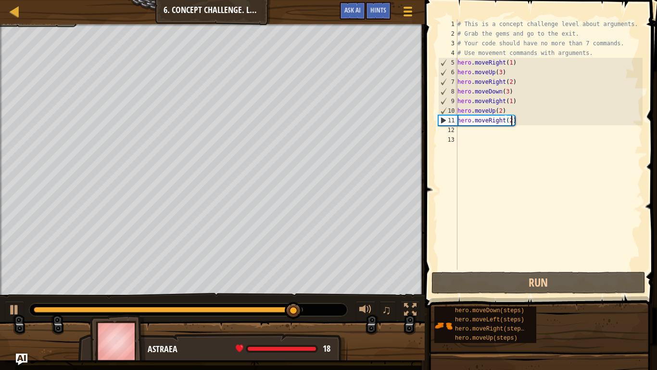
click at [517, 122] on div "# This is a concept challenge level about arguments. # Grab the gems and go to …" at bounding box center [549, 154] width 187 height 270
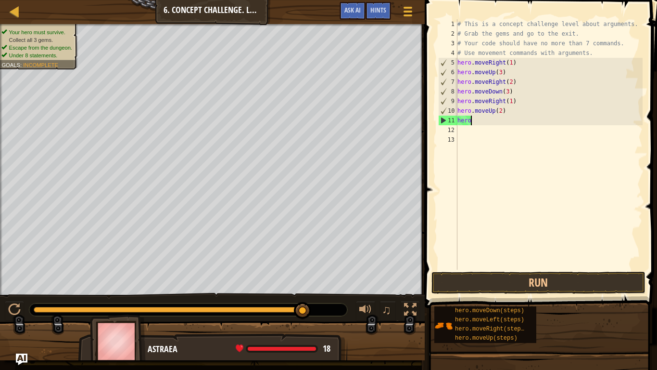
scroll to position [4, 1]
type textarea "h"
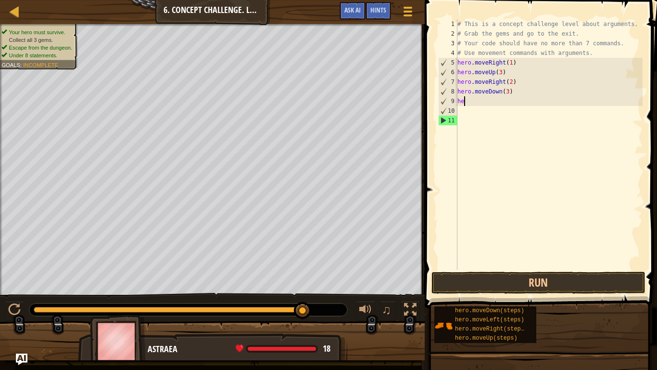
type textarea "h"
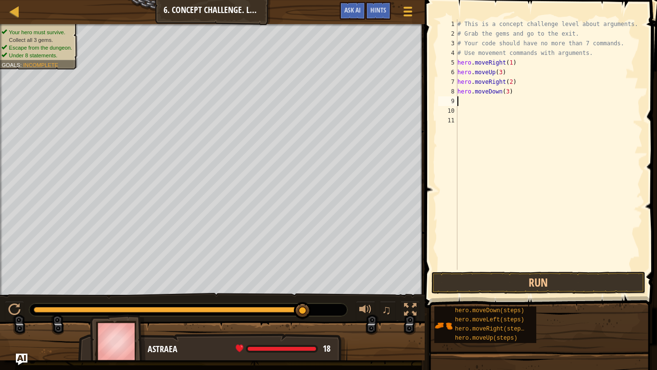
click at [508, 92] on div "# This is a concept challenge level about arguments. # Grab the gems and go to …" at bounding box center [549, 154] width 187 height 270
type textarea "hero.moveDown(1)"
click at [464, 100] on div "# This is a concept challenge level about arguments. # Grab the gems and go to …" at bounding box center [549, 154] width 187 height 270
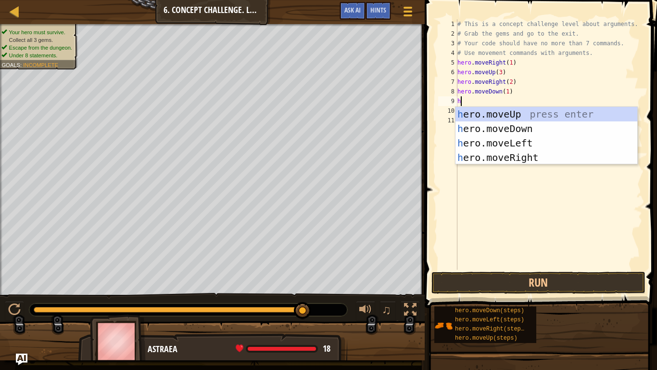
type textarea "her"
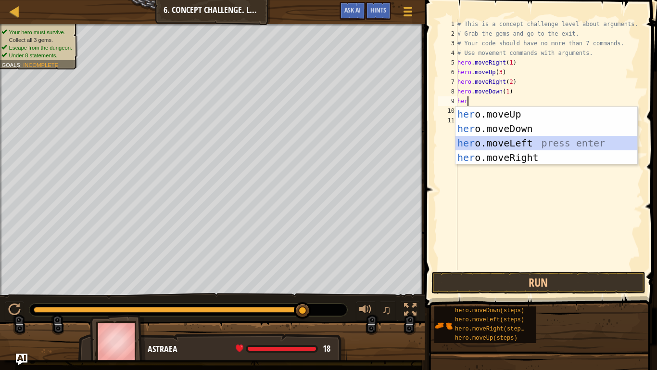
click at [488, 139] on div "her o.moveUp press enter her o.moveDown press enter her o.moveLeft press enter …" at bounding box center [547, 150] width 182 height 87
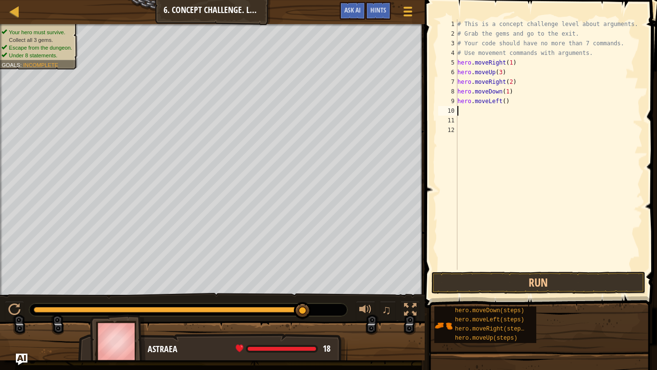
click at [506, 103] on div "# This is a concept challenge level about arguments. # Grab the gems and go to …" at bounding box center [549, 154] width 187 height 270
type textarea "hero.moveLeft(1)"
click at [465, 113] on div "# This is a concept challenge level about arguments. # Grab the gems and go to …" at bounding box center [549, 154] width 187 height 270
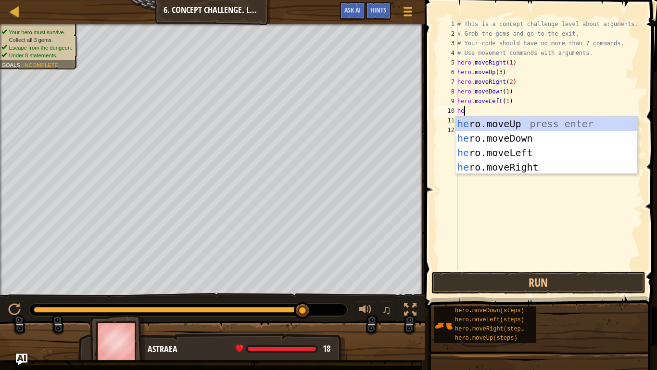
type textarea "her"
click at [476, 132] on div "her o.moveUp press enter her o.moveDown press enter her o.moveLeft press enter …" at bounding box center [547, 159] width 182 height 87
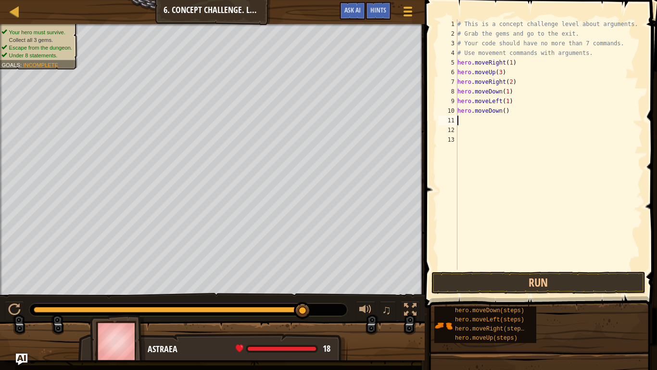
scroll to position [4, 0]
click at [505, 111] on div "# This is a concept challenge level about arguments. # Grab the gems and go to …" at bounding box center [549, 154] width 187 height 270
type textarea "hero.moveDown(2)"
click at [459, 121] on div "# This is a concept challenge level about arguments. # Grab the gems and go to …" at bounding box center [549, 154] width 187 height 270
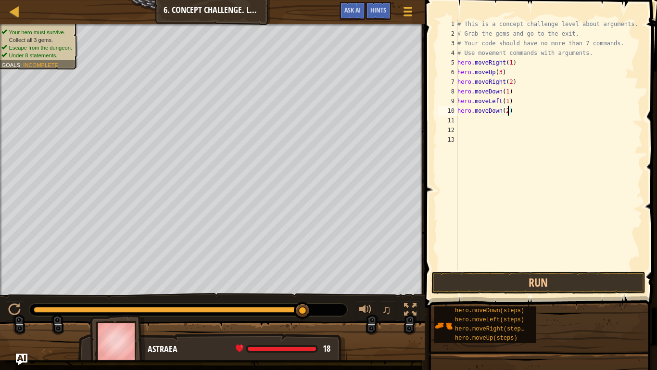
scroll to position [4, 0]
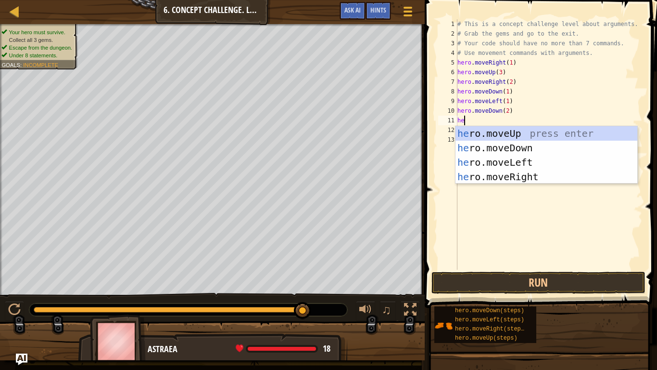
type textarea "her"
click at [501, 172] on div "her o.moveUp press enter her o.moveDown press enter her o.moveLeft press enter …" at bounding box center [547, 169] width 182 height 87
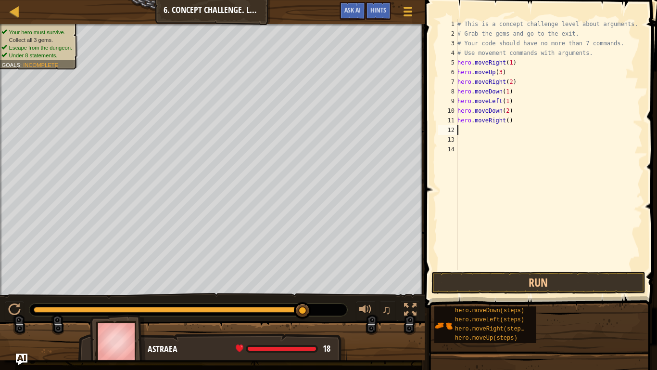
click at [509, 123] on div "# This is a concept challenge level about arguments. # Grab the gems and go to …" at bounding box center [549, 154] width 187 height 270
type textarea "hero.moveRight(2)"
click at [460, 130] on div "# This is a concept challenge level about arguments. # Grab the gems and go to …" at bounding box center [549, 154] width 187 height 270
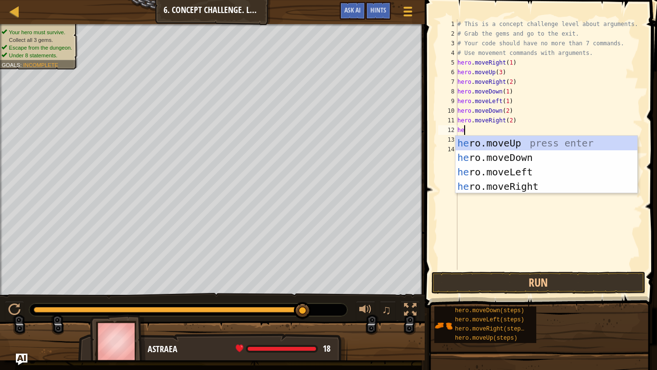
scroll to position [4, 1]
type textarea "her"
click at [495, 143] on div "her o.moveUp press enter her o.moveDown press enter her o.moveLeft press enter …" at bounding box center [547, 179] width 182 height 87
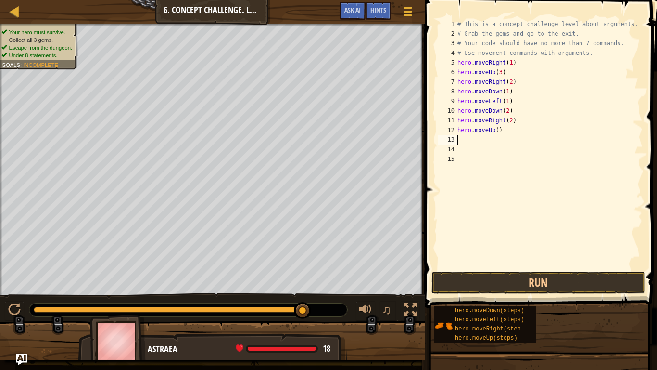
click at [500, 130] on div "# This is a concept challenge level about arguments. # Grab the gems and go to …" at bounding box center [549, 154] width 187 height 270
type textarea "hero.moveUp(2)"
click at [474, 141] on div "# This is a concept challenge level about arguments. # Grab the gems and go to …" at bounding box center [549, 154] width 187 height 270
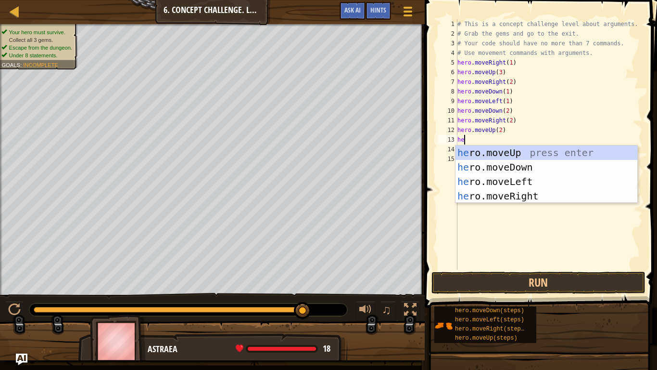
type textarea "her"
click at [496, 194] on div "her o.moveUp press enter her o.moveDown press enter her o.moveLeft press enter …" at bounding box center [547, 188] width 182 height 87
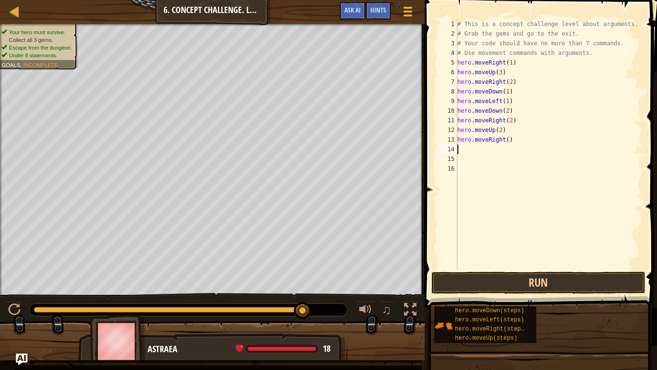
type textarea "2"
click at [509, 143] on div "# This is a concept challenge level about arguments. # Grab the gems and go to …" at bounding box center [549, 154] width 187 height 270
click at [610, 276] on button "Run" at bounding box center [539, 282] width 214 height 22
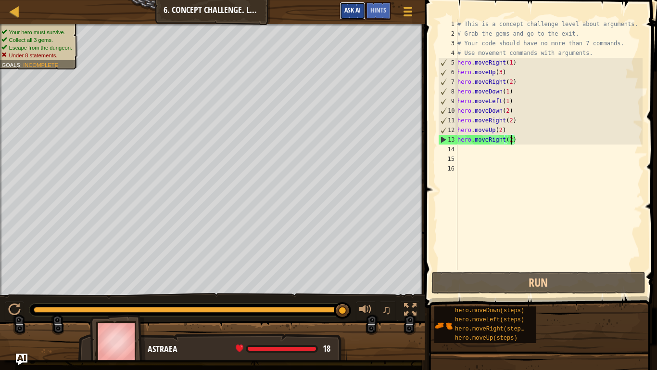
click at [351, 8] on span "Ask AI" at bounding box center [353, 9] width 16 height 9
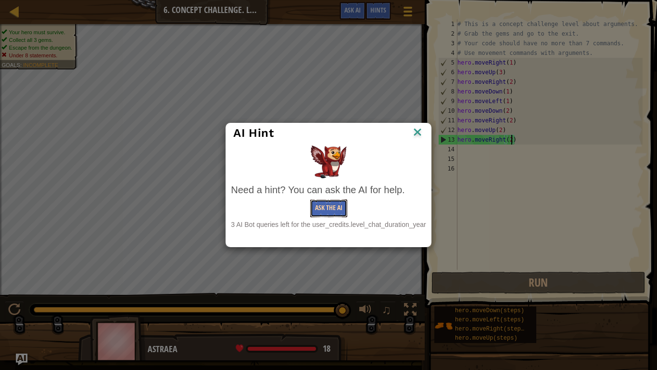
click at [330, 208] on button "Ask the AI" at bounding box center [328, 208] width 37 height 18
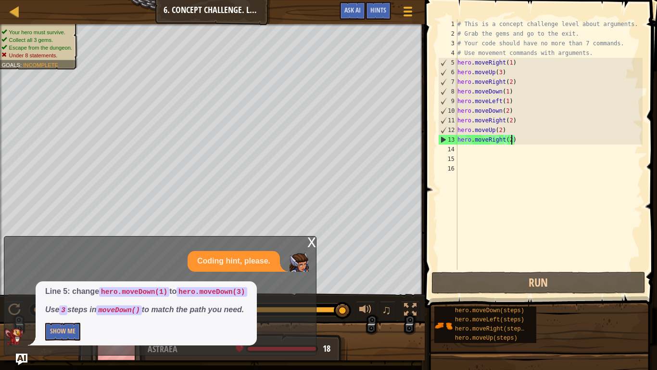
click at [513, 63] on div "# This is a concept challenge level about arguments. # Grab the gems and go to …" at bounding box center [549, 154] width 187 height 270
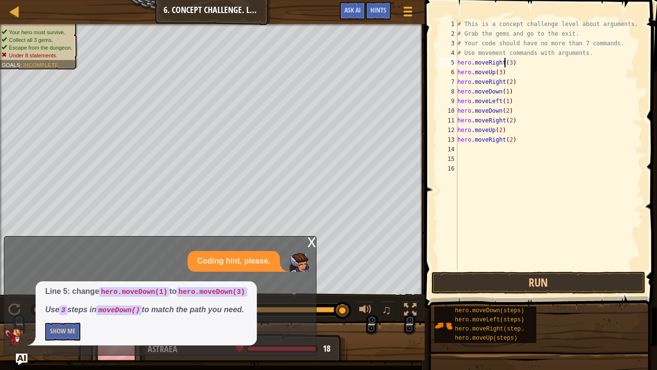
click at [506, 62] on div "# This is a concept challenge level about arguments. # Grab the gems and go to …" at bounding box center [549, 154] width 187 height 270
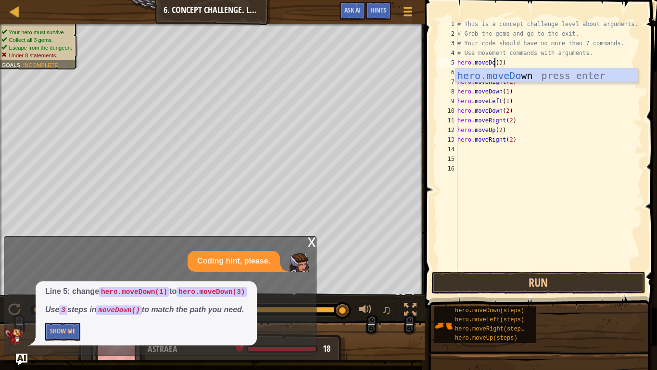
scroll to position [4, 6]
click at [507, 77] on div "hero.moveDo wn press enter" at bounding box center [547, 89] width 182 height 43
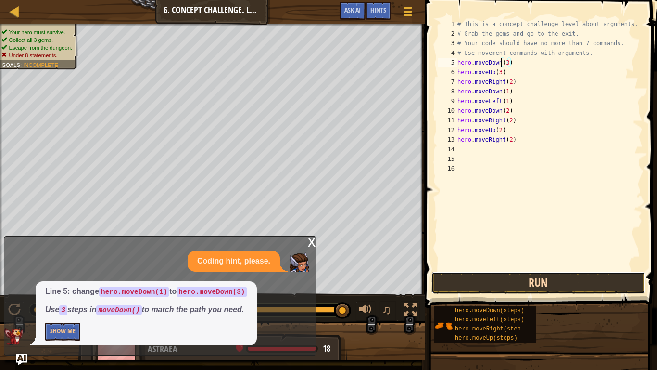
click at [535, 281] on button "Run" at bounding box center [539, 282] width 214 height 22
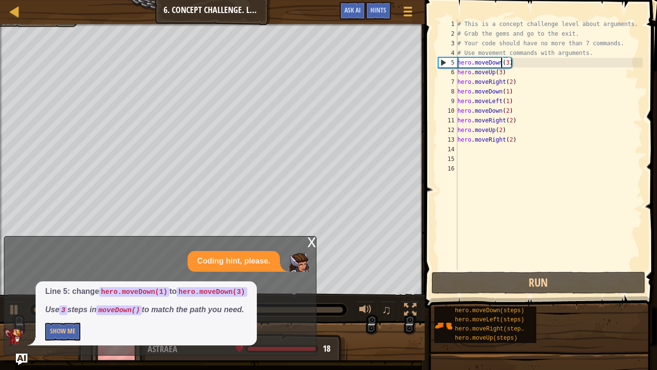
click at [308, 242] on div "x" at bounding box center [312, 241] width 9 height 10
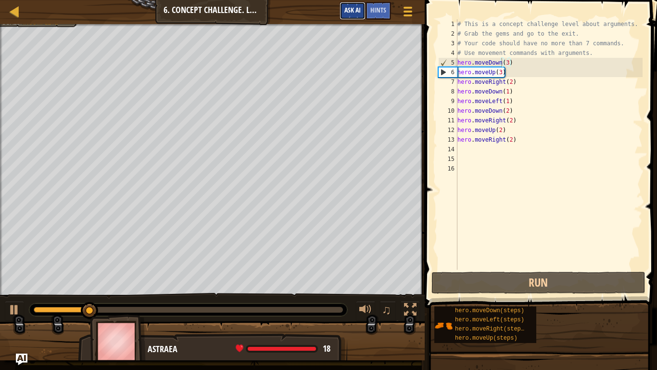
click at [351, 11] on span "Ask AI" at bounding box center [353, 9] width 16 height 9
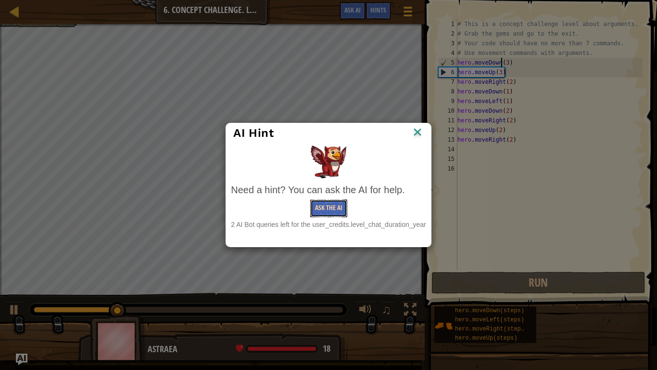
click at [321, 211] on button "Ask the AI" at bounding box center [328, 208] width 37 height 18
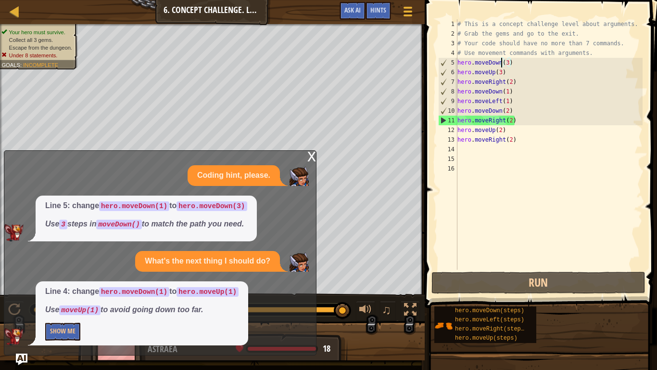
click at [518, 143] on div "# This is a concept challenge level about arguments. # Grab the gems and go to …" at bounding box center [549, 154] width 187 height 270
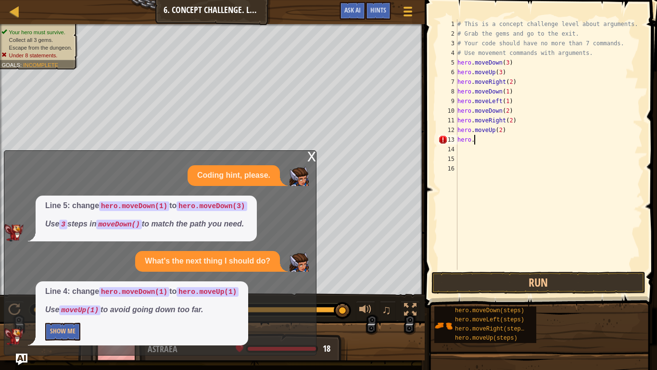
scroll to position [4, 1]
type textarea "h"
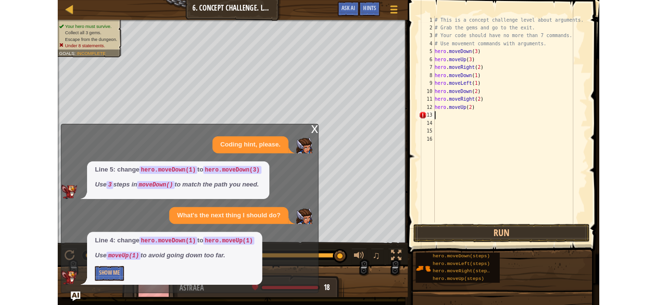
scroll to position [4, 0]
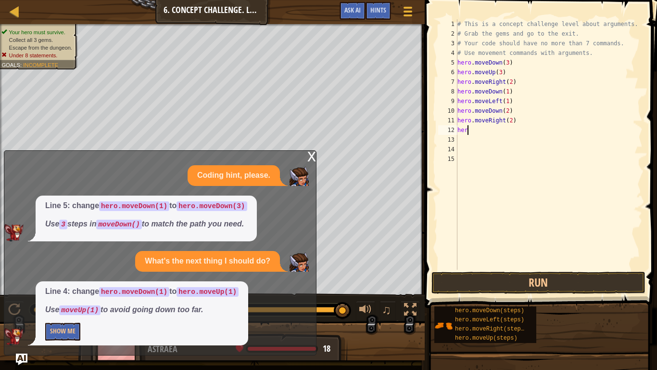
type textarea "h"
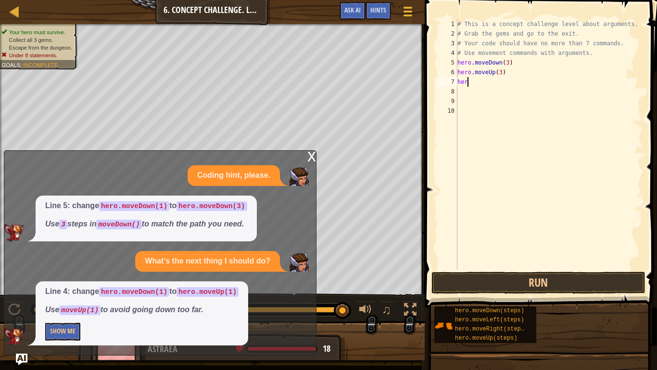
type textarea "h"
click at [58, 304] on button "Show Me" at bounding box center [62, 331] width 35 height 18
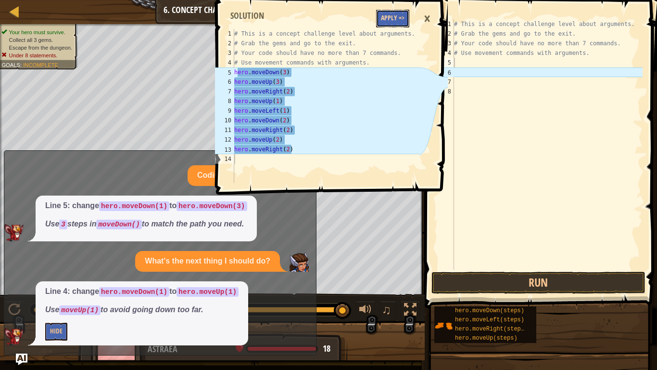
click at [399, 16] on button "Apply =>" at bounding box center [392, 19] width 33 height 18
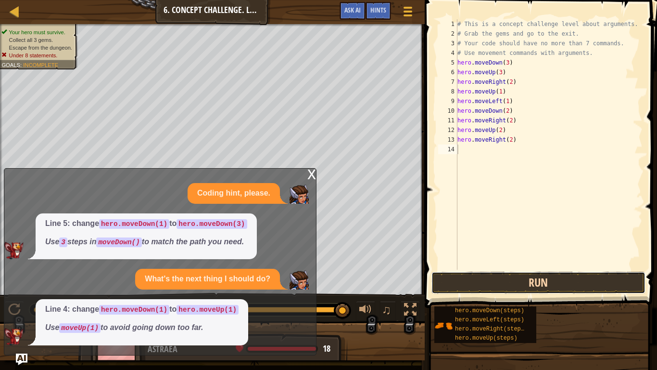
click at [531, 282] on button "Run" at bounding box center [539, 282] width 214 height 22
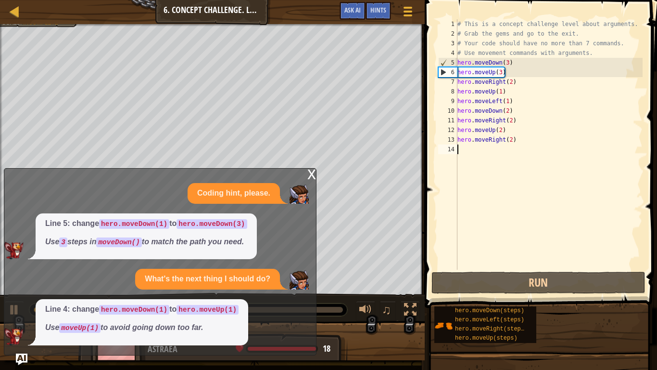
click at [305, 171] on div "x Coding hint, please. Line 5: change hero.moveDown(1) to hero.moveDown(3) Use …" at bounding box center [160, 261] width 313 height 187
click at [314, 173] on div "x" at bounding box center [312, 173] width 9 height 10
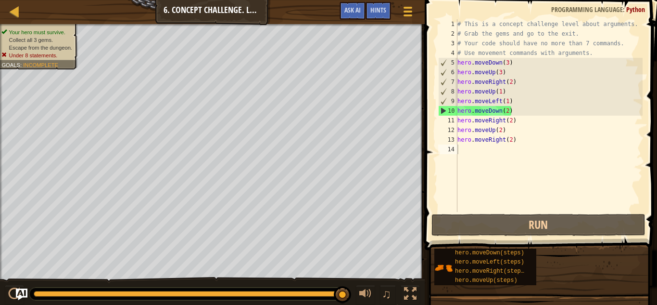
click at [526, 139] on div "# This is a concept challenge level about arguments. # Grab the gems and go to …" at bounding box center [549, 125] width 187 height 212
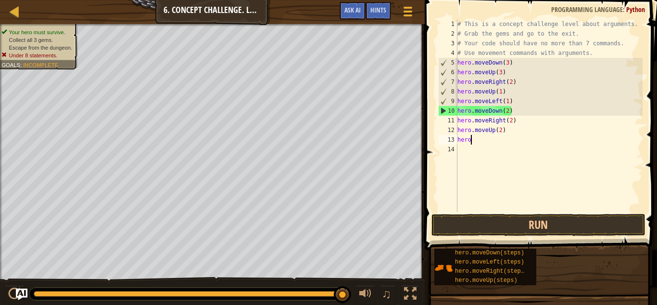
type textarea "h"
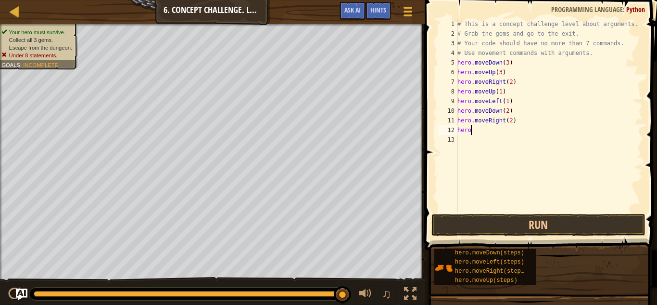
type textarea "h"
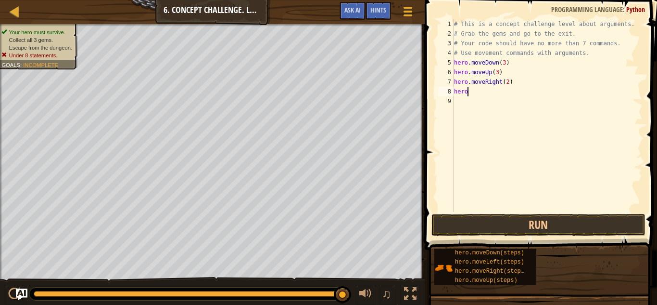
type textarea "h"
click at [347, 10] on span "Ask AI" at bounding box center [353, 9] width 16 height 9
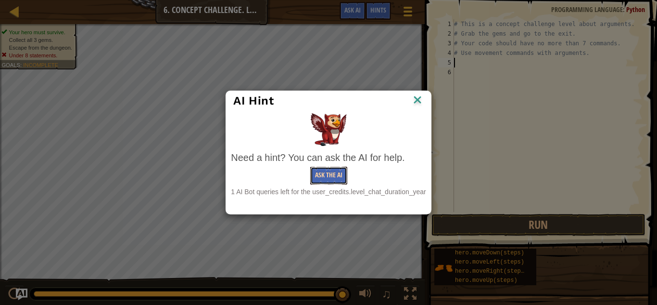
click at [334, 177] on button "Ask the AI" at bounding box center [328, 176] width 37 height 18
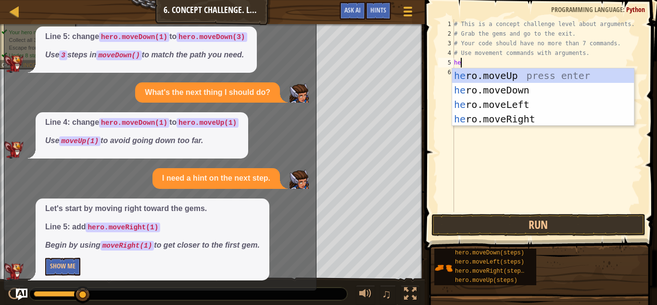
scroll to position [4, 1]
type textarea "her"
click at [486, 122] on div "her o.moveUp press enter her o.moveDown press enter her o.moveLeft press enter …" at bounding box center [543, 111] width 182 height 87
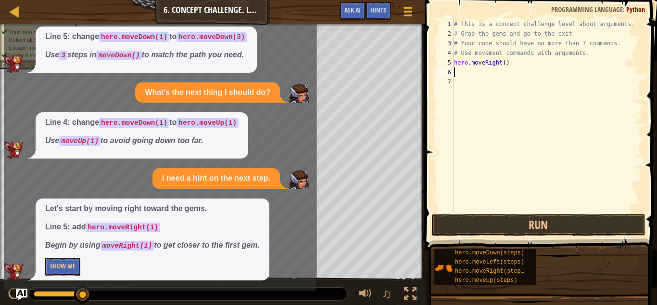
click at [505, 64] on div "# This is a concept challenge level about arguments. # Grab the gems and go to …" at bounding box center [547, 125] width 191 height 212
type textarea "hero.moveRight(1)"
click at [571, 229] on button "Run" at bounding box center [539, 225] width 214 height 22
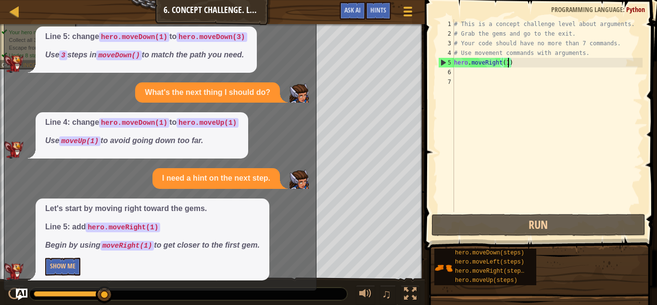
scroll to position [0, 0]
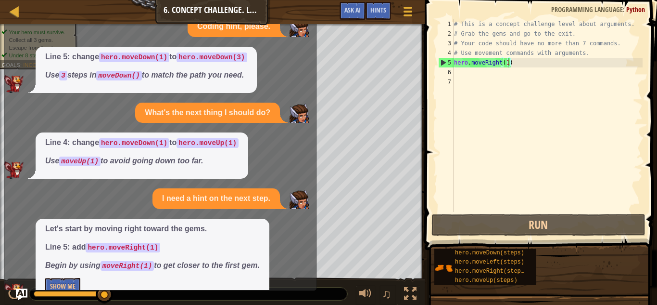
drag, startPoint x: 296, startPoint y: 154, endPoint x: 265, endPoint y: 154, distance: 31.3
click at [265, 154] on div "Line 4: change hero.moveDown(1) to hero.moveUp(1) Use moveUp(1) to avoid going …" at bounding box center [157, 155] width 307 height 46
click at [345, 13] on span "Ask AI" at bounding box center [353, 9] width 16 height 9
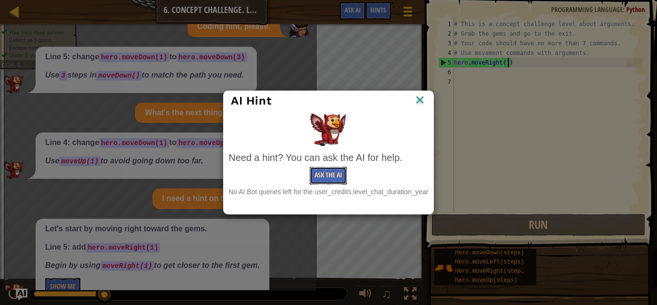
click at [324, 174] on button "Ask the AI" at bounding box center [328, 176] width 37 height 18
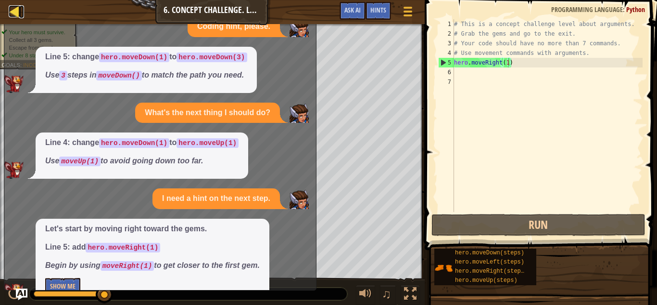
click at [17, 11] on div at bounding box center [15, 11] width 12 height 12
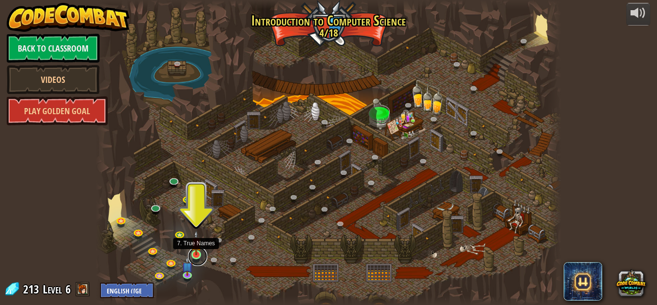
click at [196, 255] on link at bounding box center [197, 255] width 19 height 19
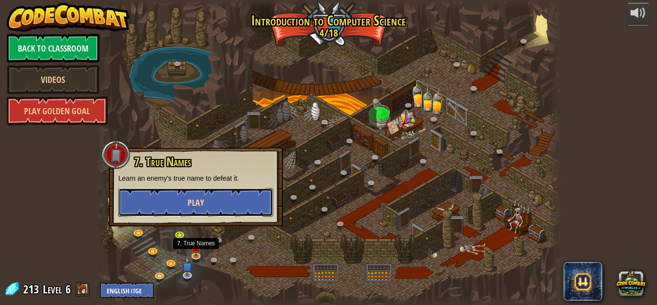
click at [216, 195] on button "Play" at bounding box center [195, 202] width 155 height 29
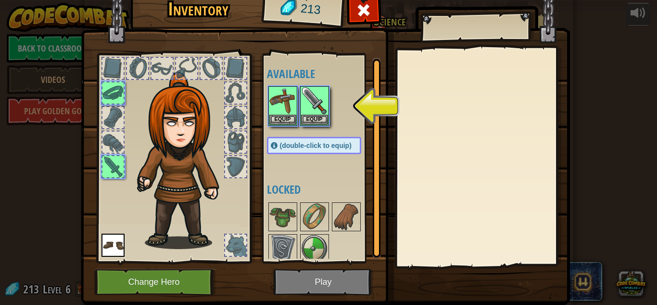
click at [308, 276] on img at bounding box center [325, 129] width 489 height 349
click at [314, 120] on button "Equip" at bounding box center [314, 119] width 27 height 10
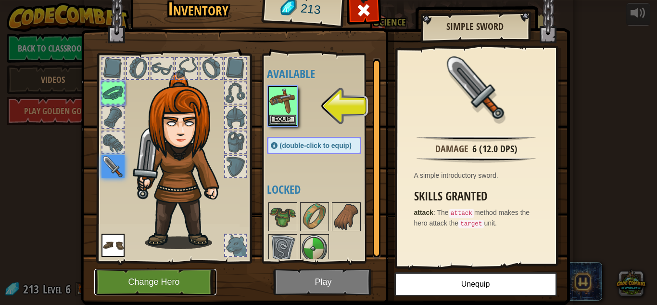
click at [166, 283] on button "Change Hero" at bounding box center [155, 282] width 122 height 26
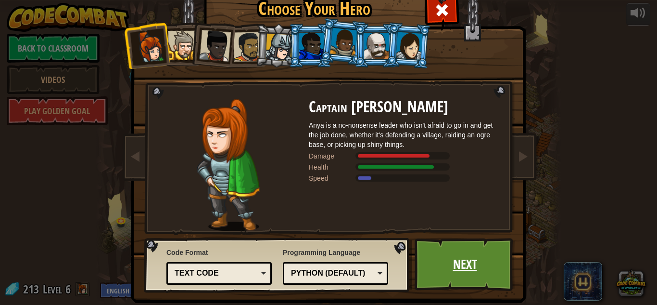
click at [475, 259] on link "Next" at bounding box center [465, 264] width 101 height 53
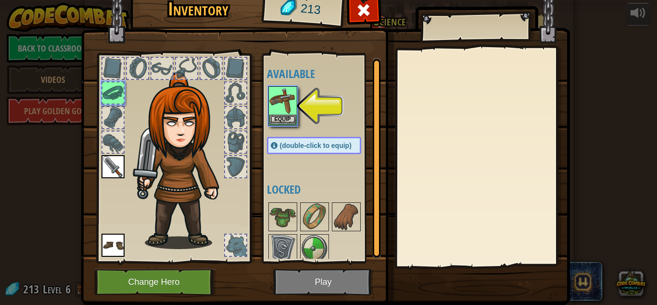
click at [239, 108] on div at bounding box center [235, 117] width 21 height 21
click at [311, 222] on img at bounding box center [314, 216] width 27 height 27
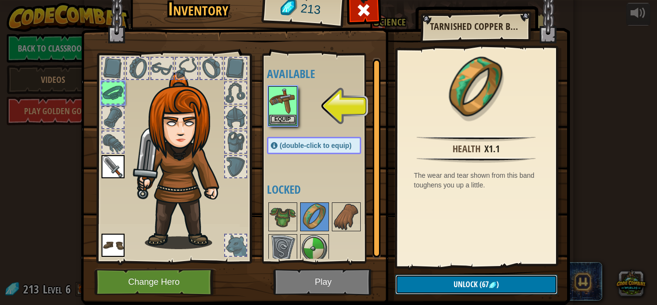
click at [470, 284] on span "Unlock" at bounding box center [466, 284] width 24 height 11
click at [454, 284] on button "Confirm" at bounding box center [477, 284] width 162 height 20
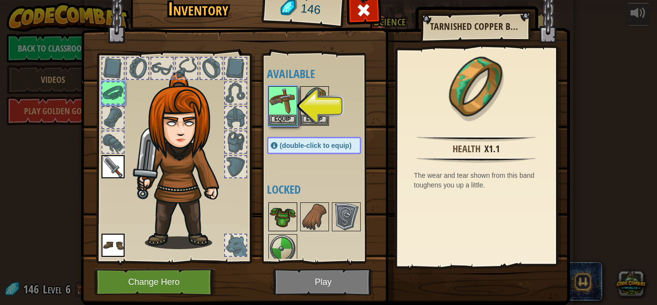
click at [280, 207] on img at bounding box center [283, 216] width 27 height 27
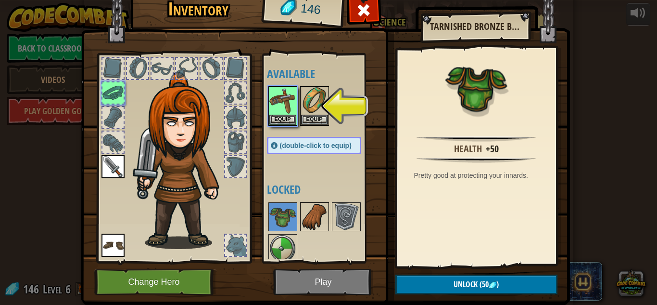
click at [315, 215] on img at bounding box center [314, 216] width 27 height 27
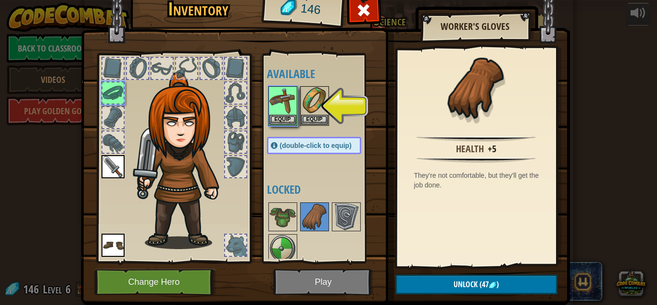
click at [352, 232] on div at bounding box center [324, 233] width 114 height 64
click at [347, 216] on img at bounding box center [346, 216] width 27 height 27
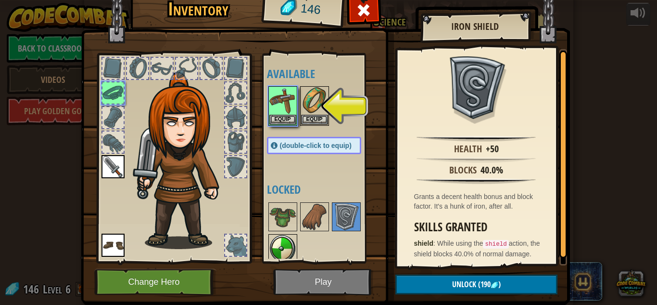
click at [281, 240] on img at bounding box center [283, 248] width 27 height 27
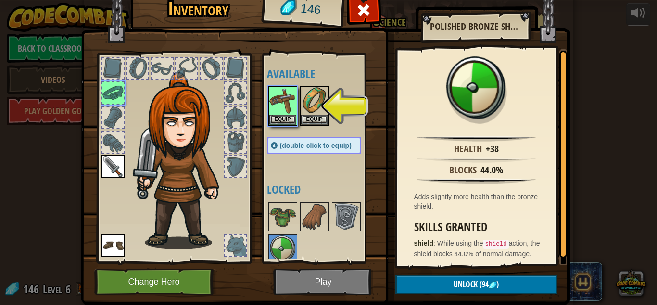
click at [341, 287] on img at bounding box center [325, 129] width 489 height 349
click at [364, 20] on div at bounding box center [364, 13] width 30 height 30
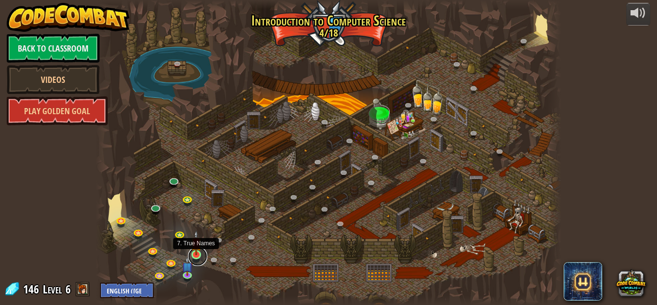
click at [196, 255] on link at bounding box center [197, 255] width 19 height 19
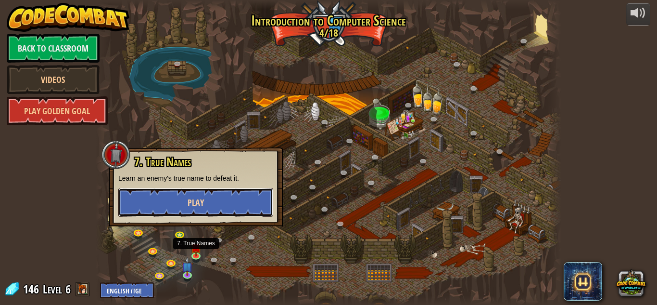
click at [208, 206] on button "Play" at bounding box center [195, 202] width 155 height 29
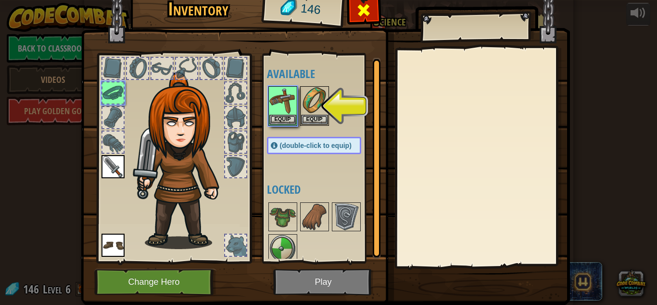
click at [359, 18] on span at bounding box center [363, 9] width 15 height 15
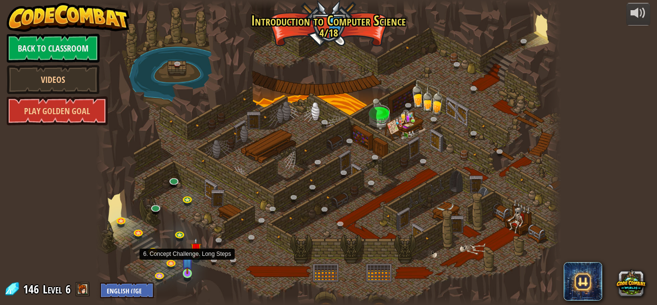
click at [189, 268] on img at bounding box center [187, 261] width 11 height 25
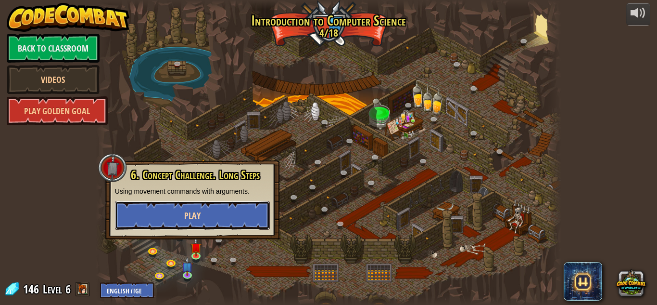
click at [218, 203] on button "Play" at bounding box center [192, 215] width 155 height 29
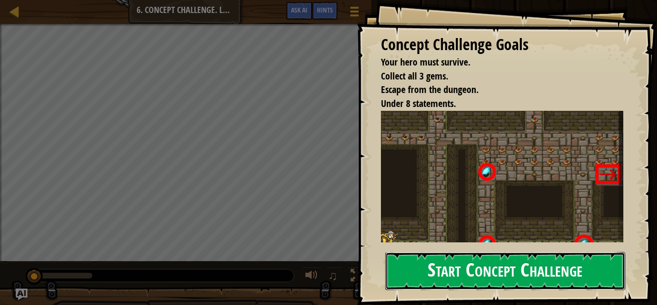
click at [498, 283] on button "Start Concept Challenge" at bounding box center [506, 271] width 240 height 38
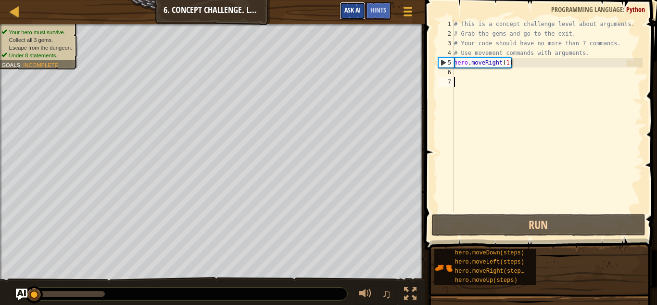
click at [362, 3] on button "Ask AI" at bounding box center [353, 11] width 26 height 18
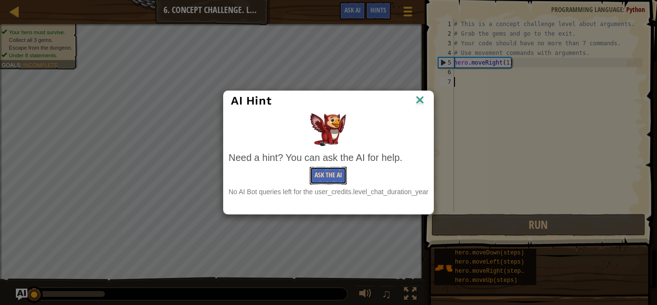
click at [342, 173] on button "Ask the AI" at bounding box center [328, 176] width 37 height 18
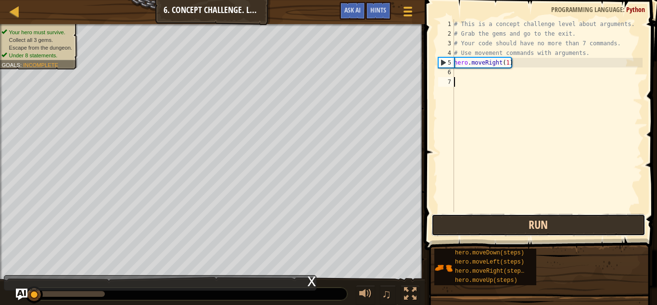
click at [550, 221] on button "Run" at bounding box center [539, 225] width 214 height 22
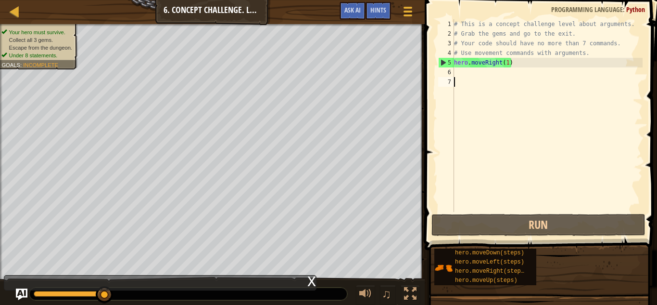
click at [467, 72] on div "# This is a concept challenge level about arguments. # Grab the gems and go to …" at bounding box center [547, 125] width 191 height 212
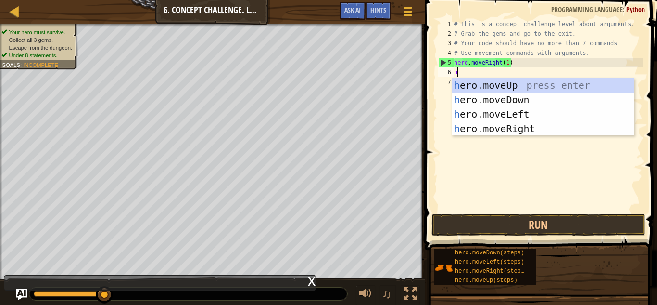
type textarea "her"
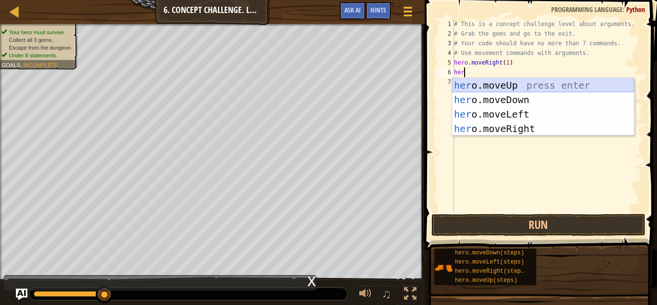
click at [497, 89] on div "her o.moveUp press enter her o.moveDown press enter her o.moveLeft press enter …" at bounding box center [543, 121] width 182 height 87
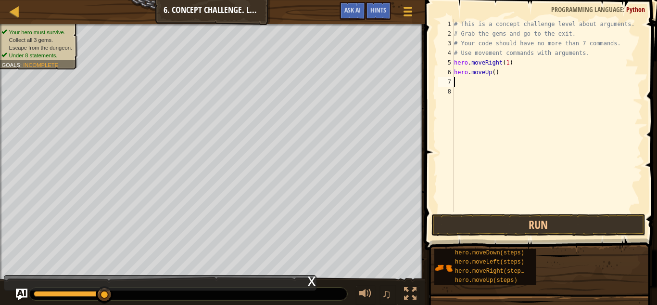
scroll to position [4, 0]
click at [495, 73] on div "# This is a concept challenge level about arguments. # Grab the gems and go to …" at bounding box center [547, 125] width 191 height 212
type textarea "hero.moveUp(3)"
click at [541, 229] on button "Run" at bounding box center [539, 225] width 214 height 22
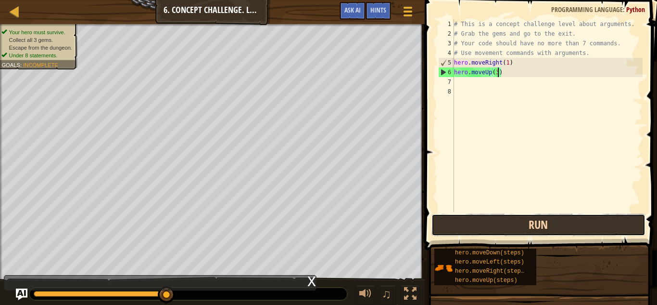
click at [541, 229] on button "Run" at bounding box center [539, 225] width 214 height 22
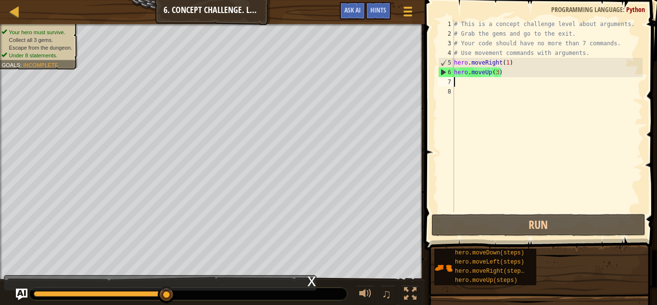
click at [457, 80] on div "# This is a concept challenge level about arguments. # Grab the gems and go to …" at bounding box center [547, 125] width 191 height 212
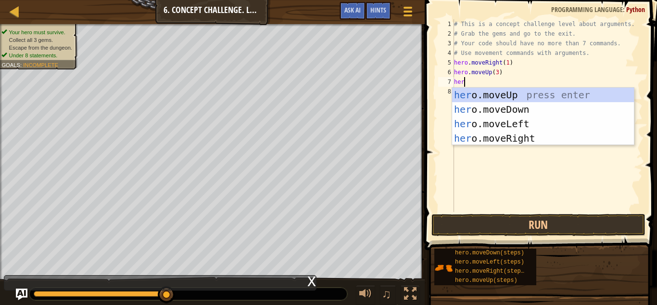
scroll to position [4, 1]
type textarea "hero"
click at [503, 136] on div "hero .moveUp press enter hero .moveDown press enter hero .moveLeft press enter …" at bounding box center [543, 131] width 182 height 87
